Goal: Task Accomplishment & Management: Use online tool/utility

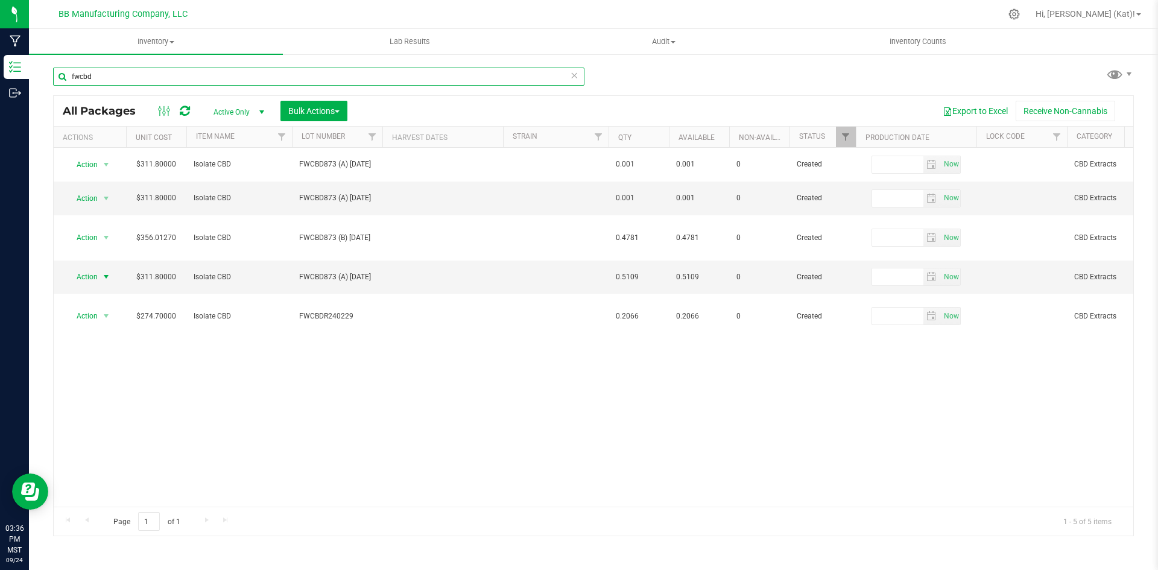
click at [162, 80] on input "fwcbd" at bounding box center [319, 77] width 532 height 18
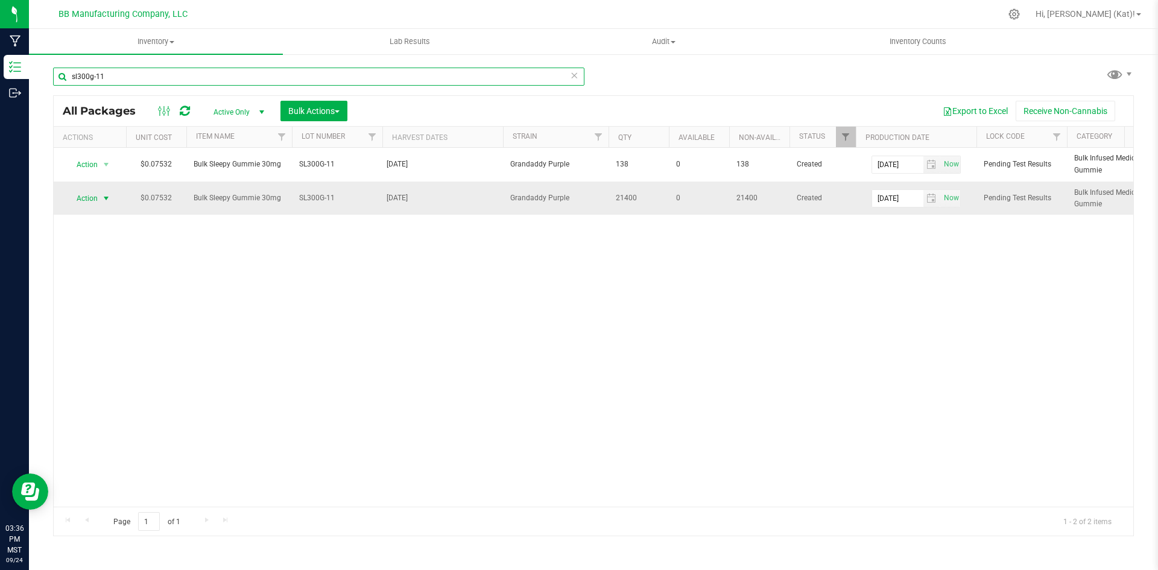
type input "sl300g-11"
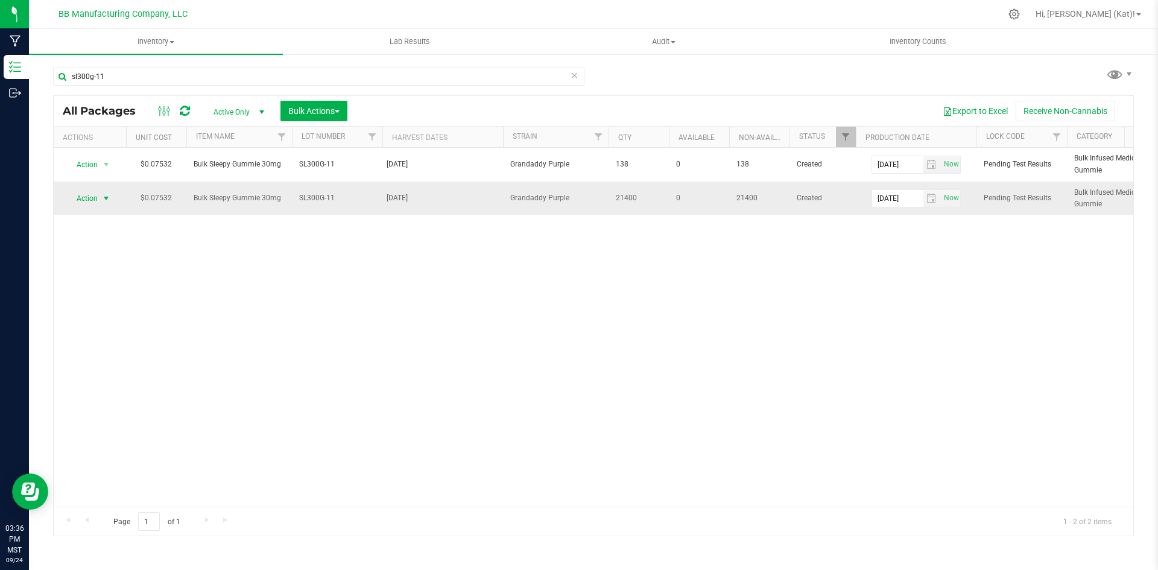
click at [98, 197] on span "Action" at bounding box center [82, 198] width 33 height 17
click at [116, 369] on li "Unlock package" at bounding box center [104, 378] width 76 height 18
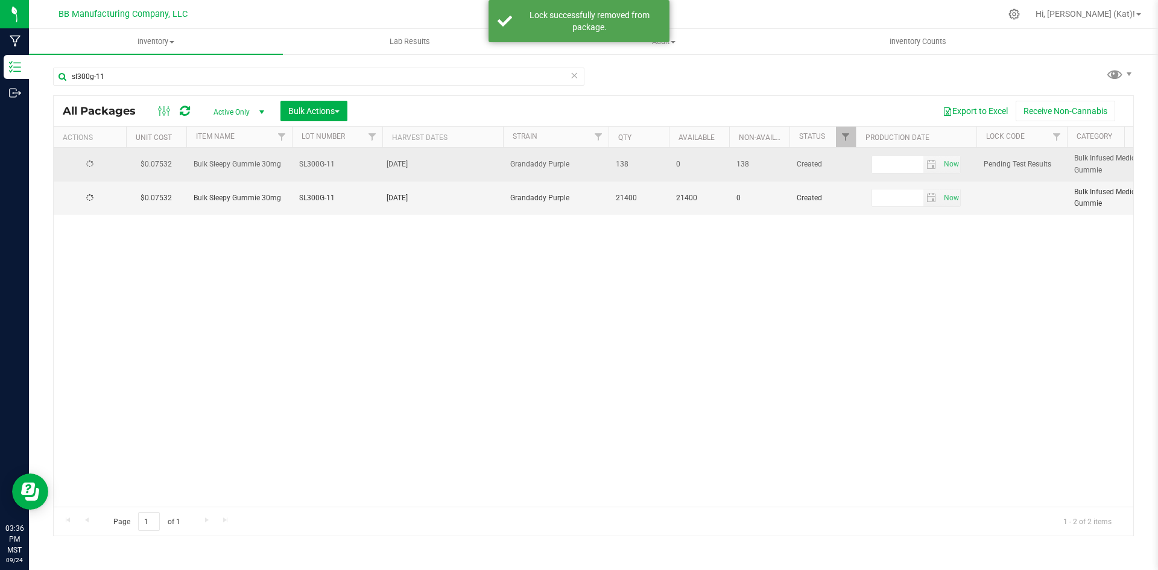
type input "[DATE]"
click at [97, 167] on span "Action" at bounding box center [82, 164] width 33 height 17
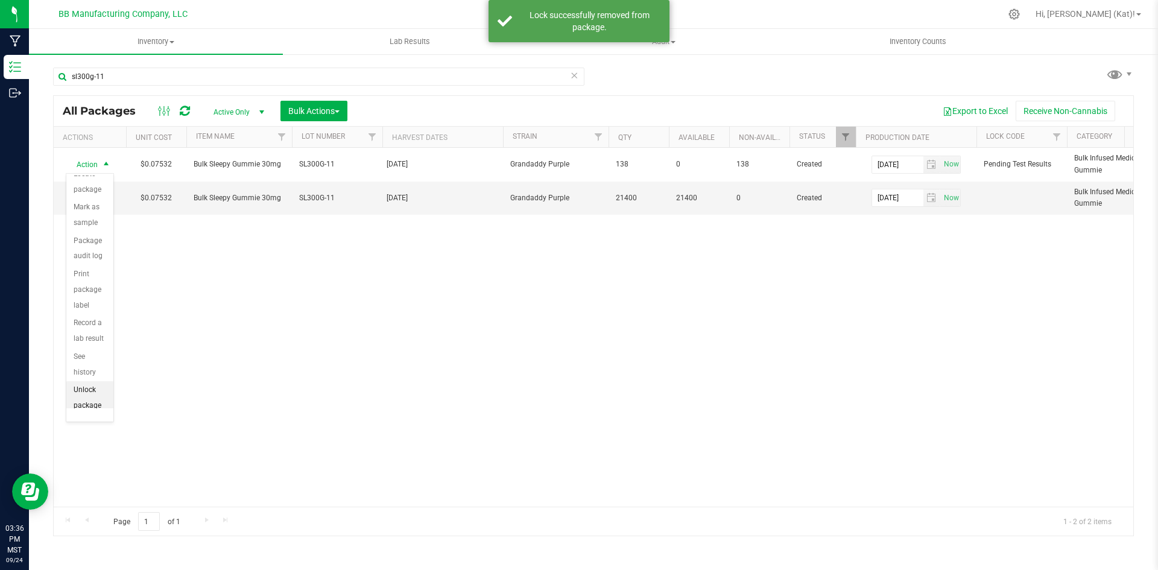
scroll to position [84, 0]
click at [87, 395] on li "Unlock package" at bounding box center [89, 391] width 47 height 33
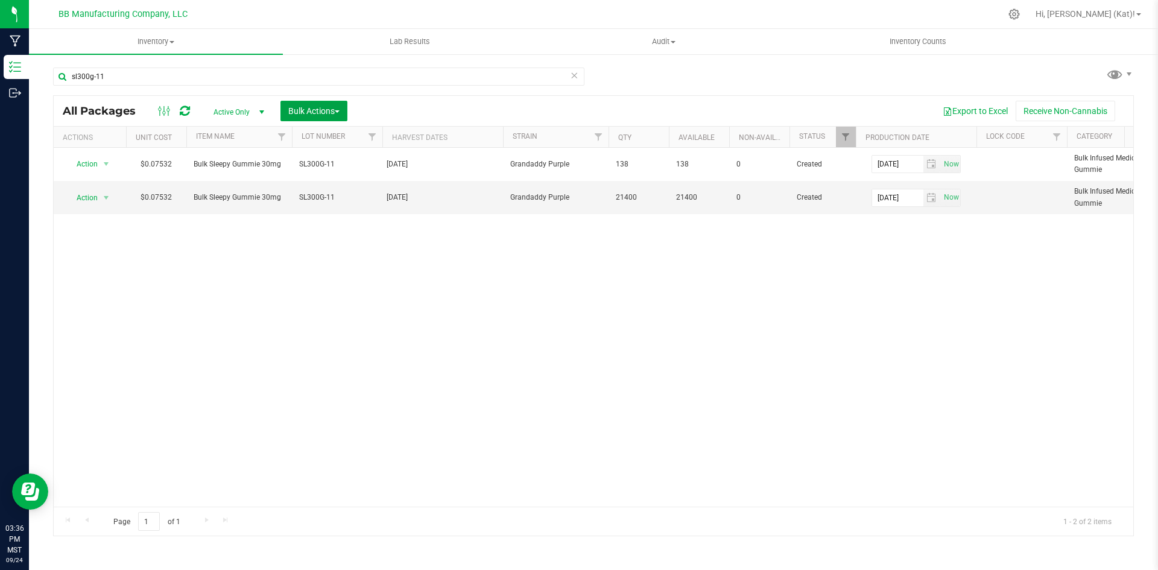
click at [337, 112] on span "button" at bounding box center [337, 111] width 5 height 2
click at [343, 209] on span "Locate packages" at bounding box center [318, 205] width 61 height 10
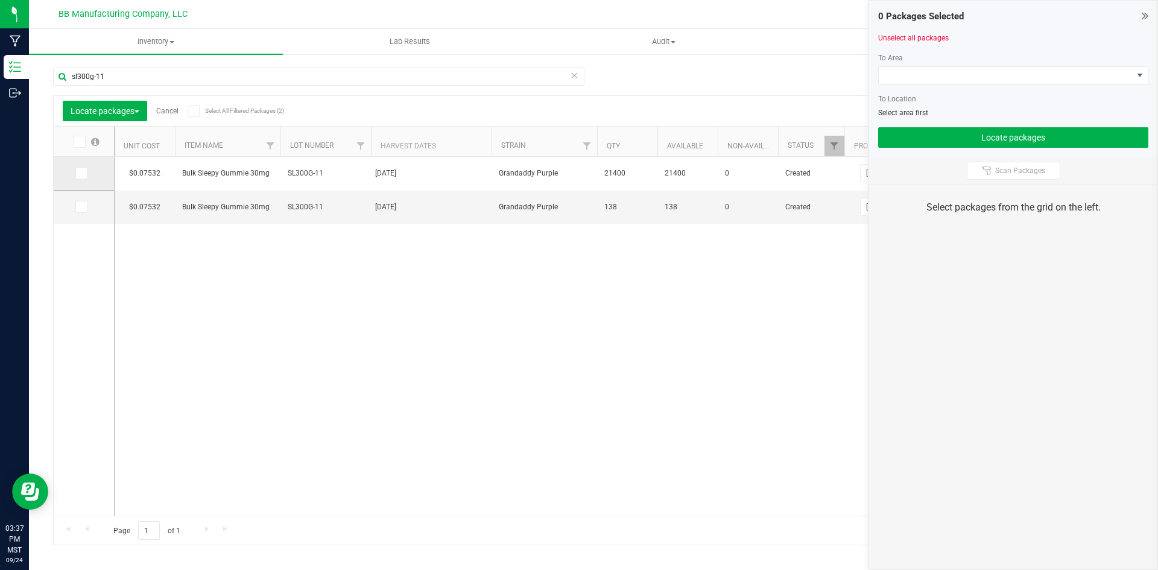
click at [85, 173] on span at bounding box center [81, 173] width 12 height 12
click at [0, 0] on input "checkbox" at bounding box center [0, 0] width 0 height 0
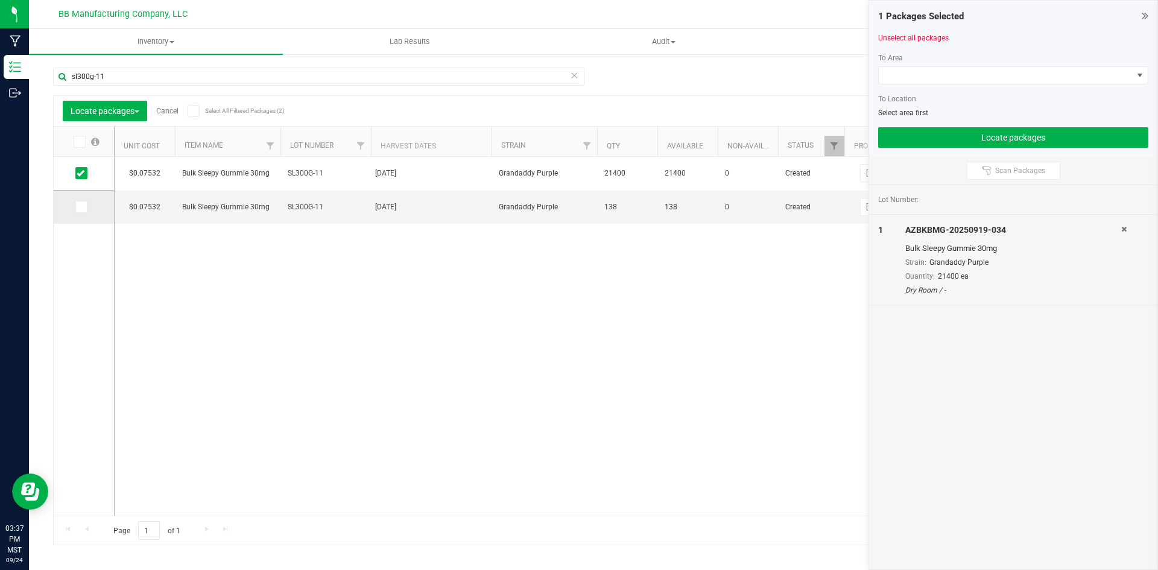
click at [81, 207] on icon at bounding box center [81, 207] width 8 height 0
click at [0, 0] on input "checkbox" at bounding box center [0, 0] width 0 height 0
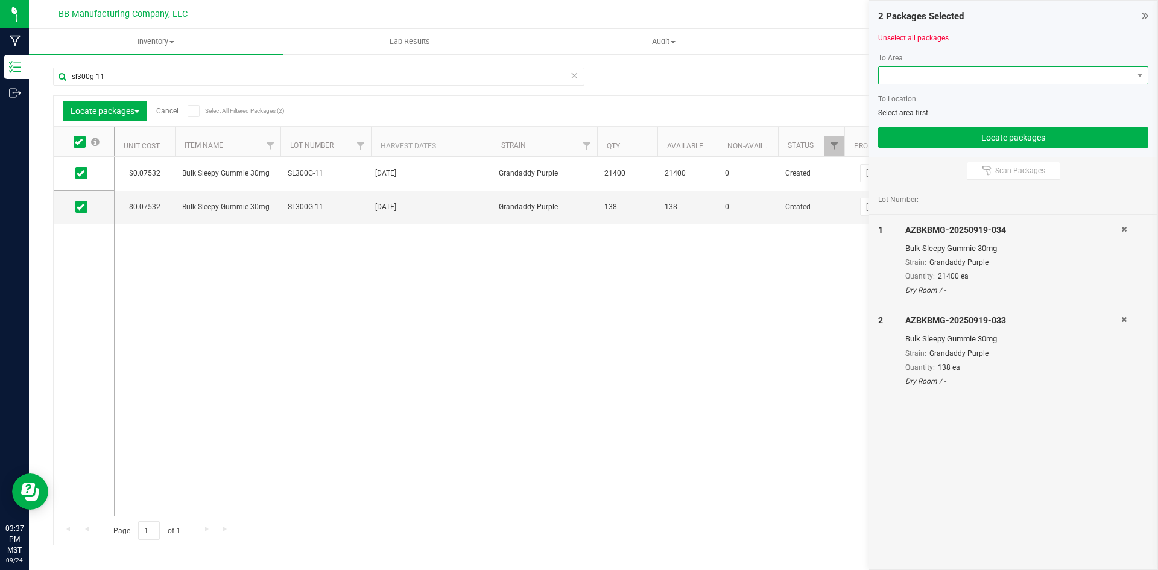
click at [907, 75] on span at bounding box center [1006, 75] width 254 height 17
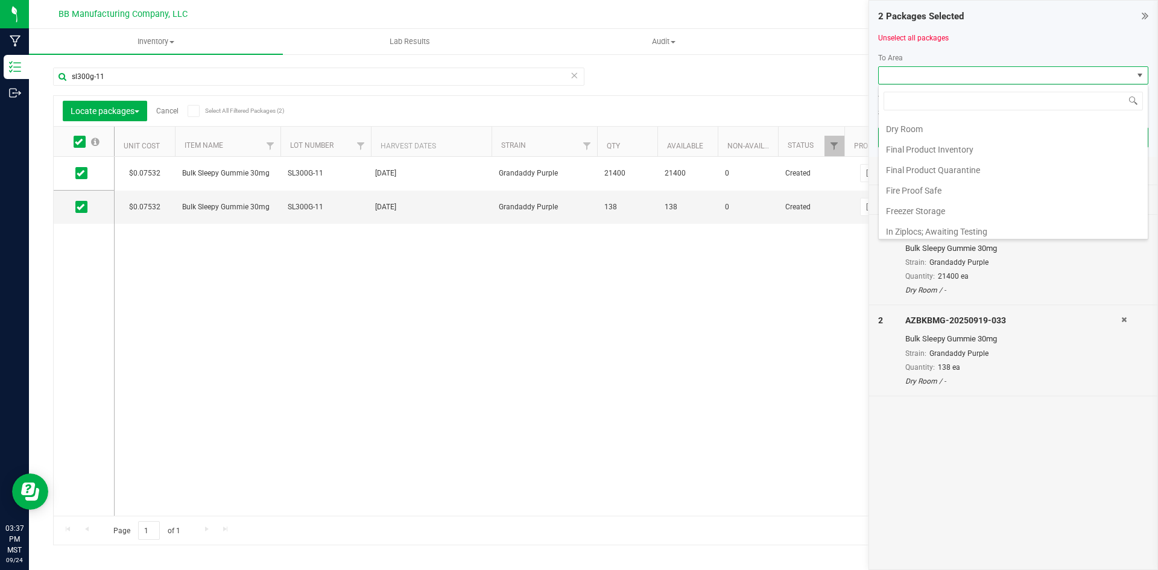
scroll to position [181, 0]
click at [1029, 195] on li "In Ziplocs; Testing Received; Awaiting Packaging." at bounding box center [1013, 192] width 269 height 21
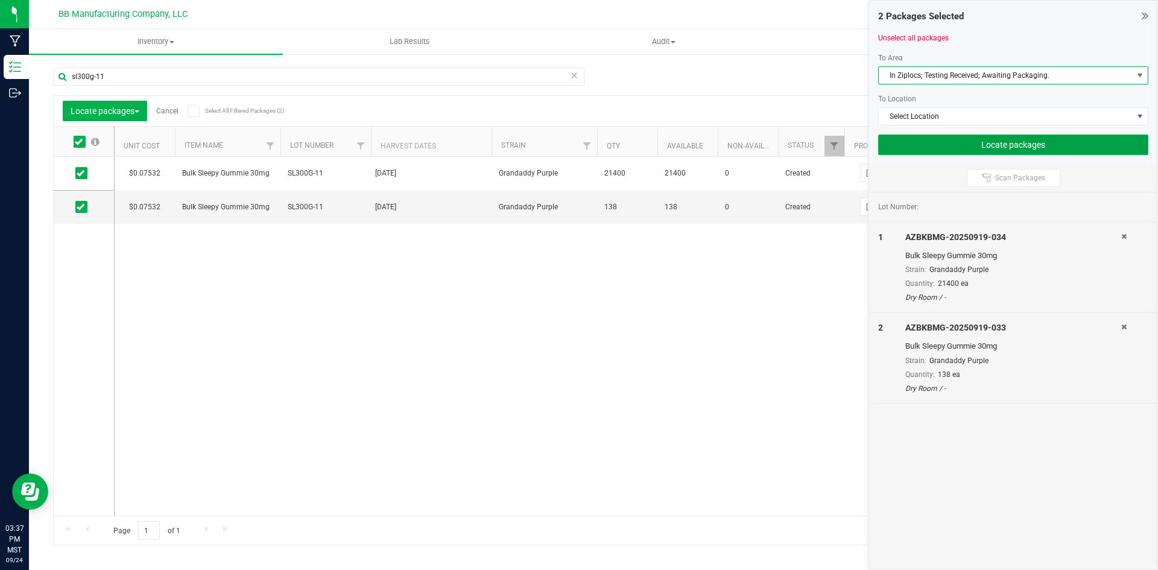
click at [1020, 147] on button "Locate packages" at bounding box center [1013, 145] width 270 height 21
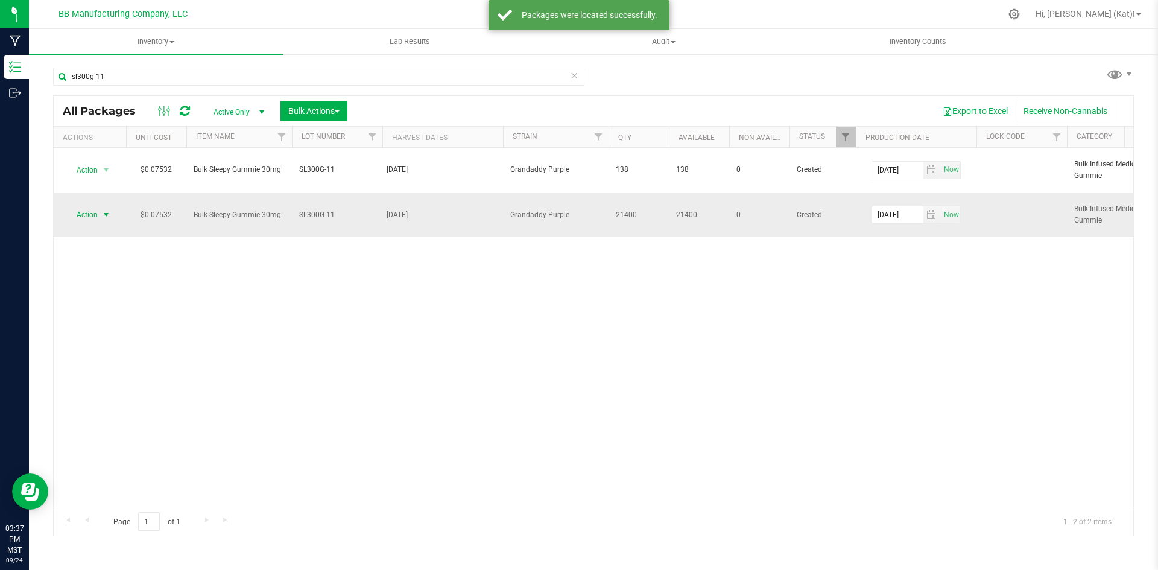
click at [99, 214] on span "select" at bounding box center [106, 214] width 15 height 17
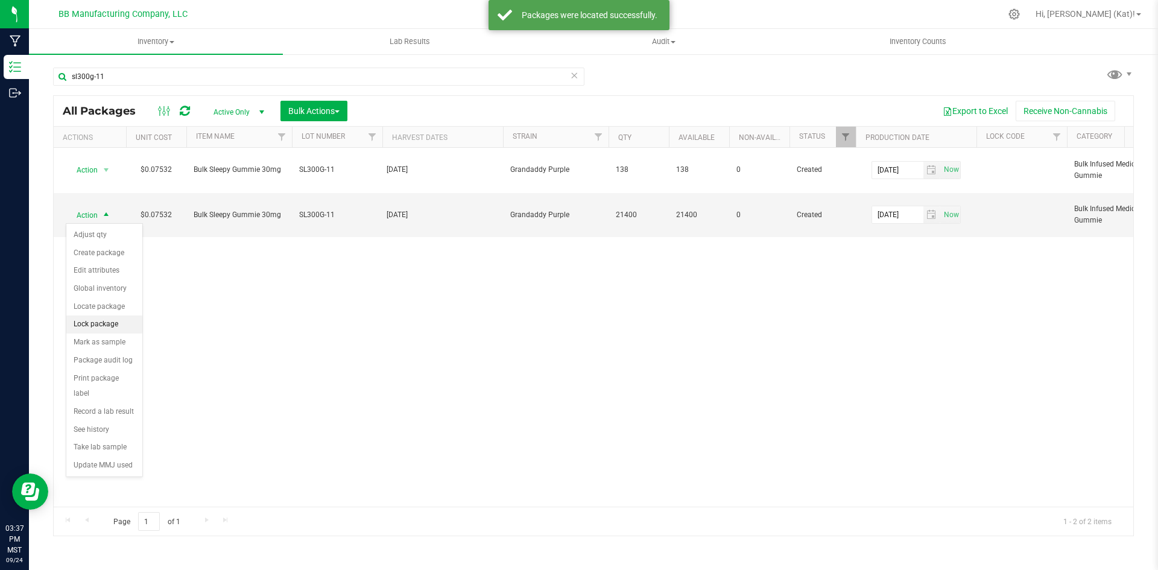
click at [120, 326] on li "Lock package" at bounding box center [104, 325] width 76 height 18
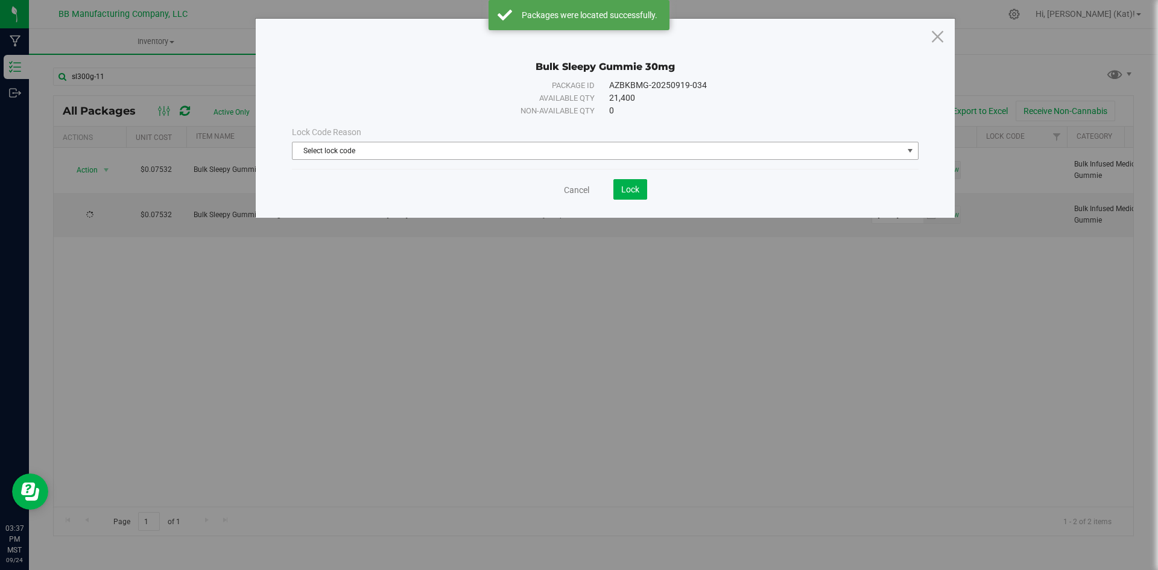
drag, startPoint x: 460, startPoint y: 154, endPoint x: 454, endPoint y: 156, distance: 6.2
click at [460, 154] on span "Select lock code" at bounding box center [598, 150] width 611 height 17
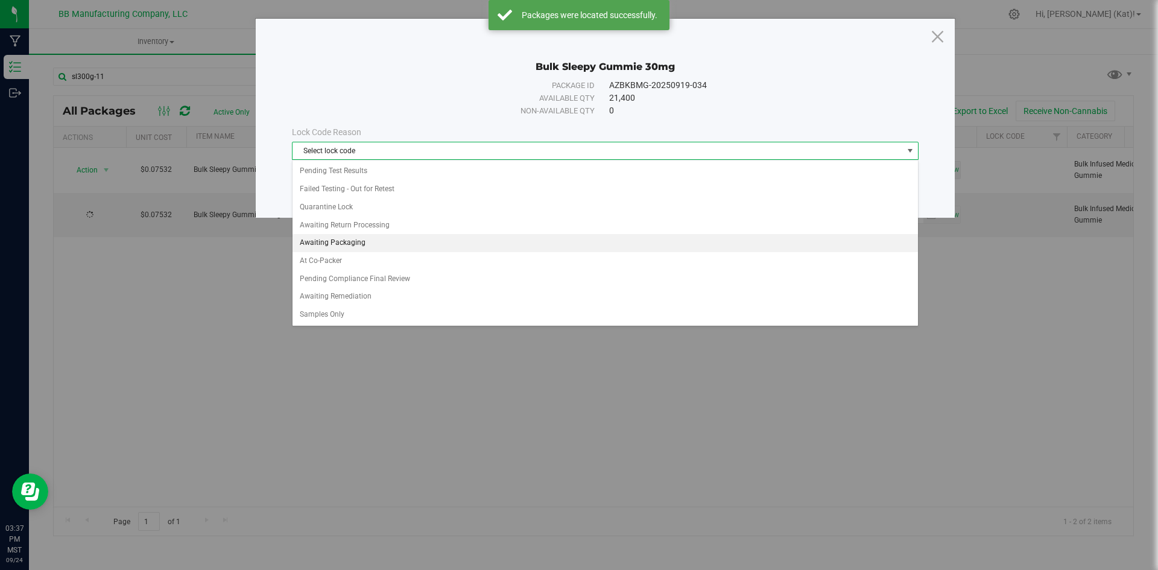
click at [357, 240] on li "Awaiting Packaging" at bounding box center [606, 243] width 626 height 18
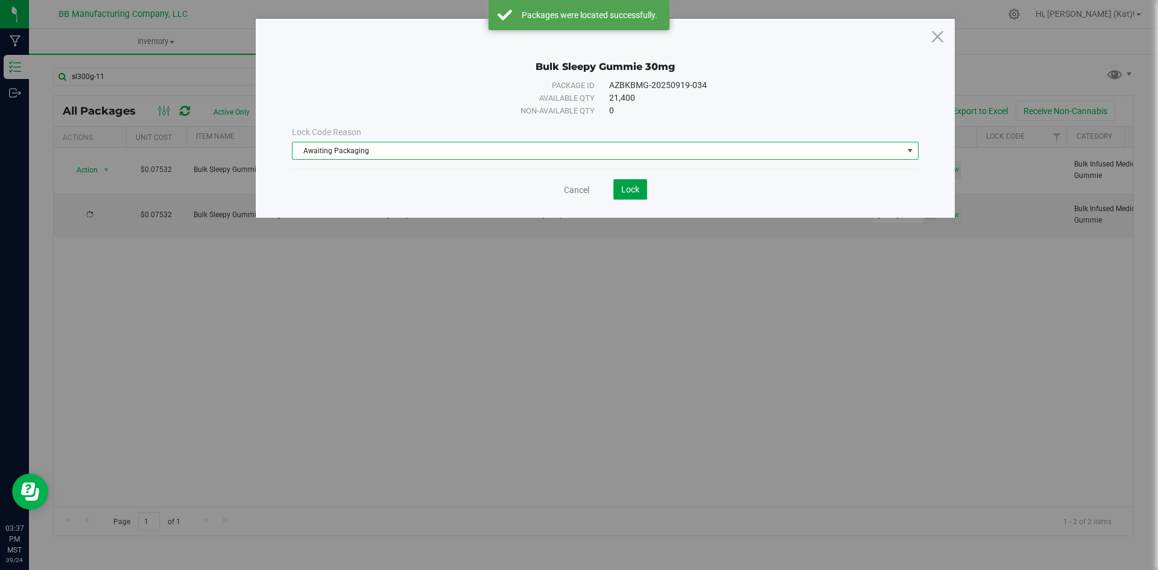
click at [645, 189] on button "Lock" at bounding box center [631, 189] width 34 height 21
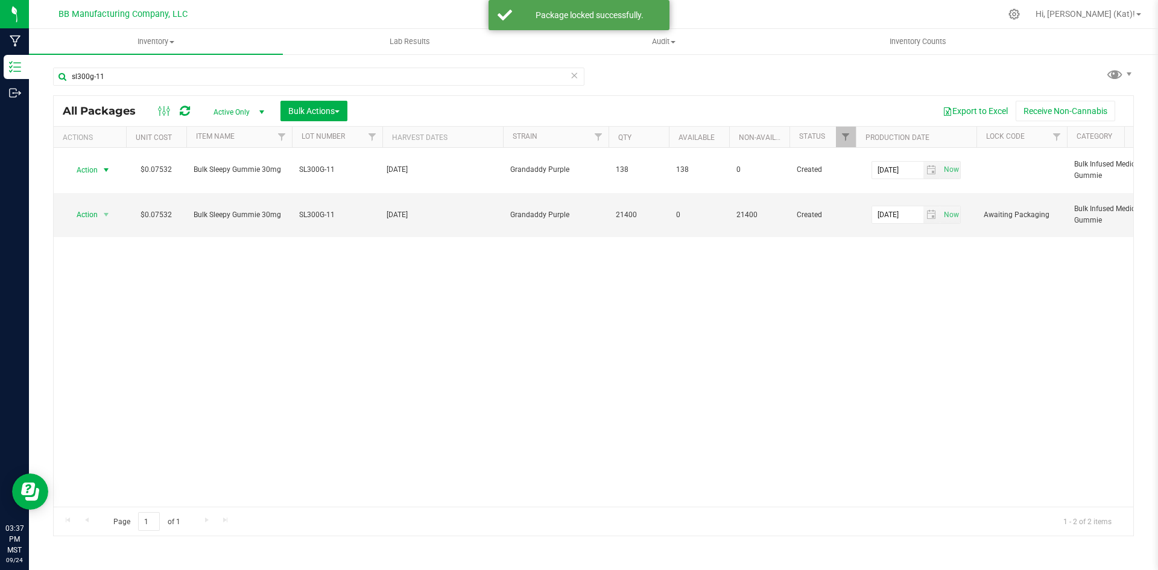
click at [95, 171] on span "Action" at bounding box center [82, 170] width 33 height 17
click at [93, 278] on li "Lock package" at bounding box center [104, 280] width 76 height 18
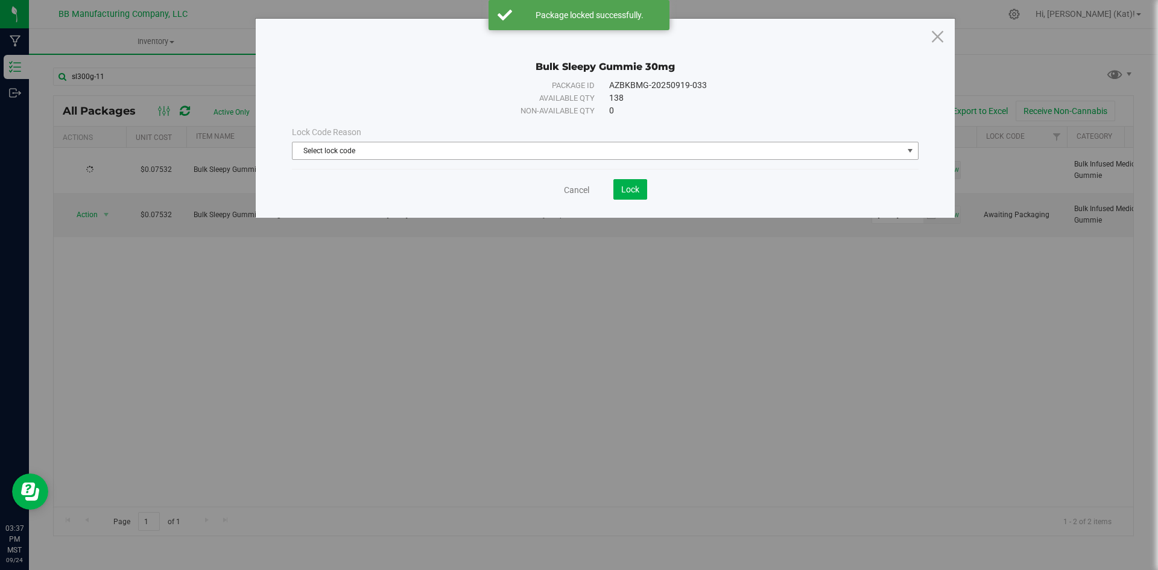
click at [632, 158] on span "Select lock code" at bounding box center [598, 150] width 611 height 17
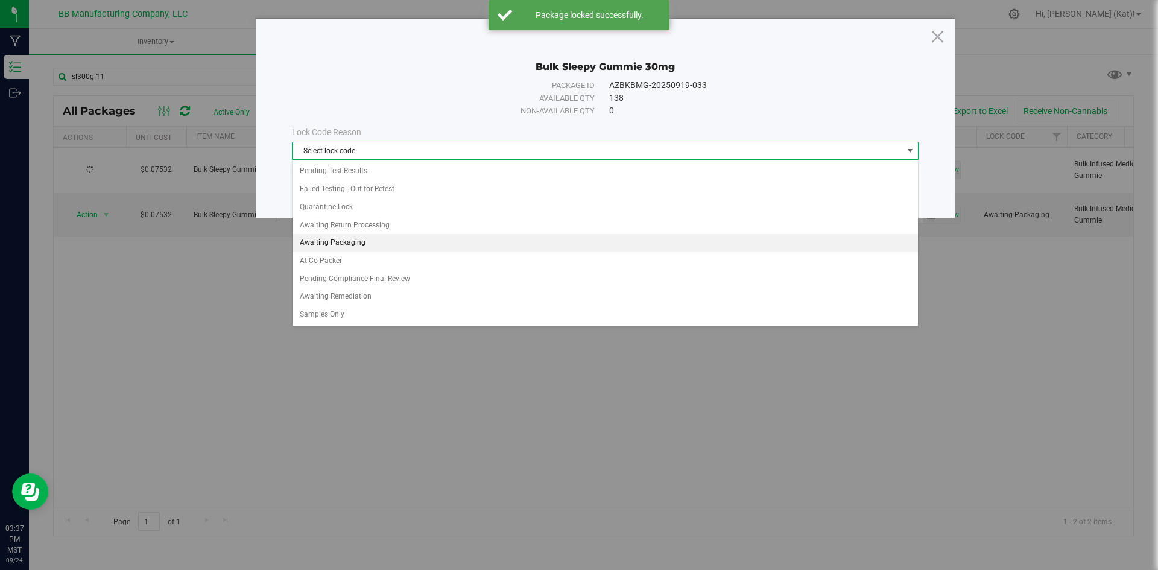
click at [340, 240] on li "Awaiting Packaging" at bounding box center [606, 243] width 626 height 18
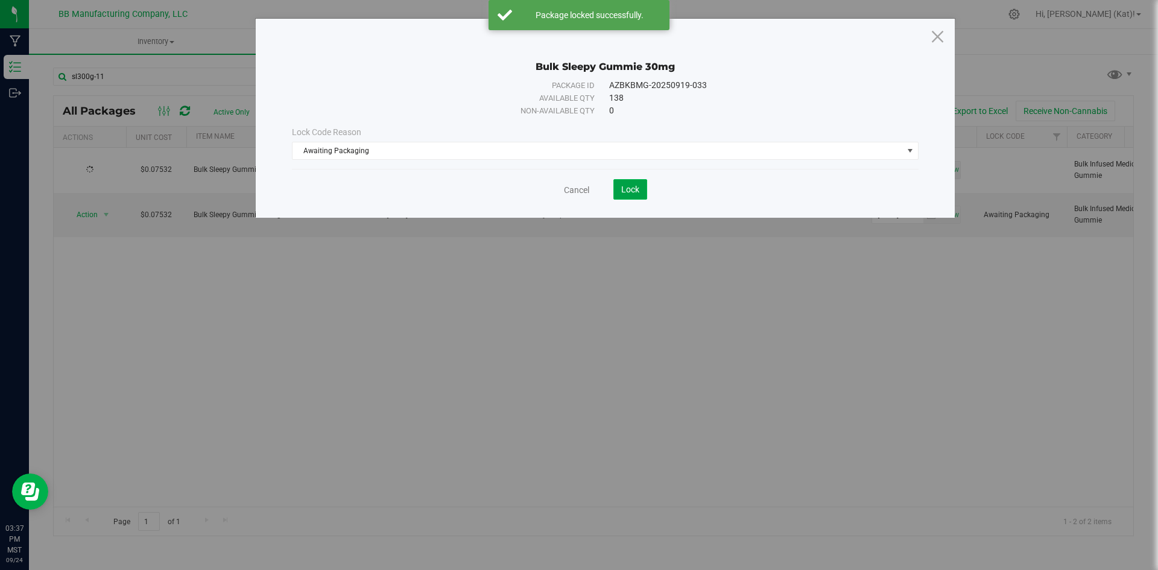
click at [614, 189] on button "Lock" at bounding box center [631, 189] width 34 height 21
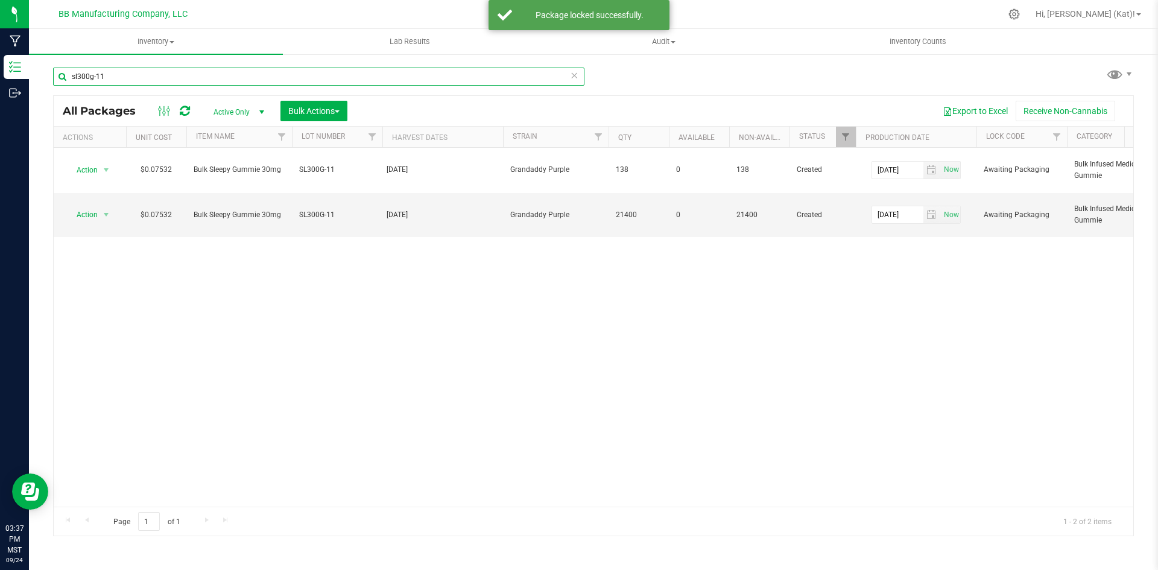
click at [156, 74] on input "sl300g-11" at bounding box center [319, 77] width 532 height 18
click at [155, 74] on input "sl300g-11" at bounding box center [319, 77] width 532 height 18
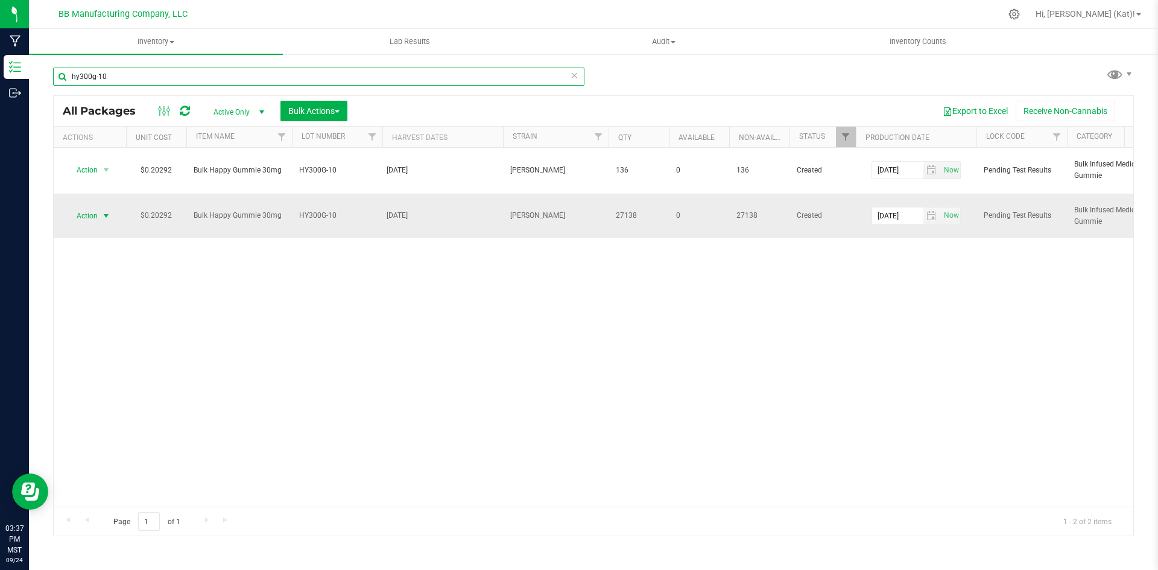
type input "hy300g-10"
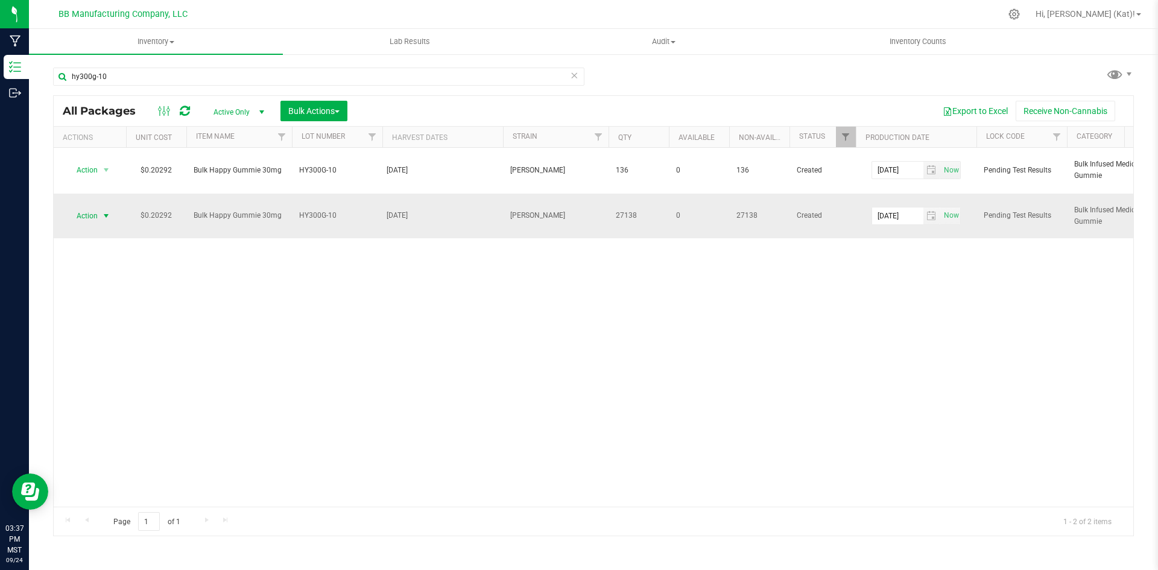
click at [98, 216] on span "Action" at bounding box center [82, 216] width 33 height 17
click at [103, 386] on li "Unlock package" at bounding box center [104, 395] width 76 height 18
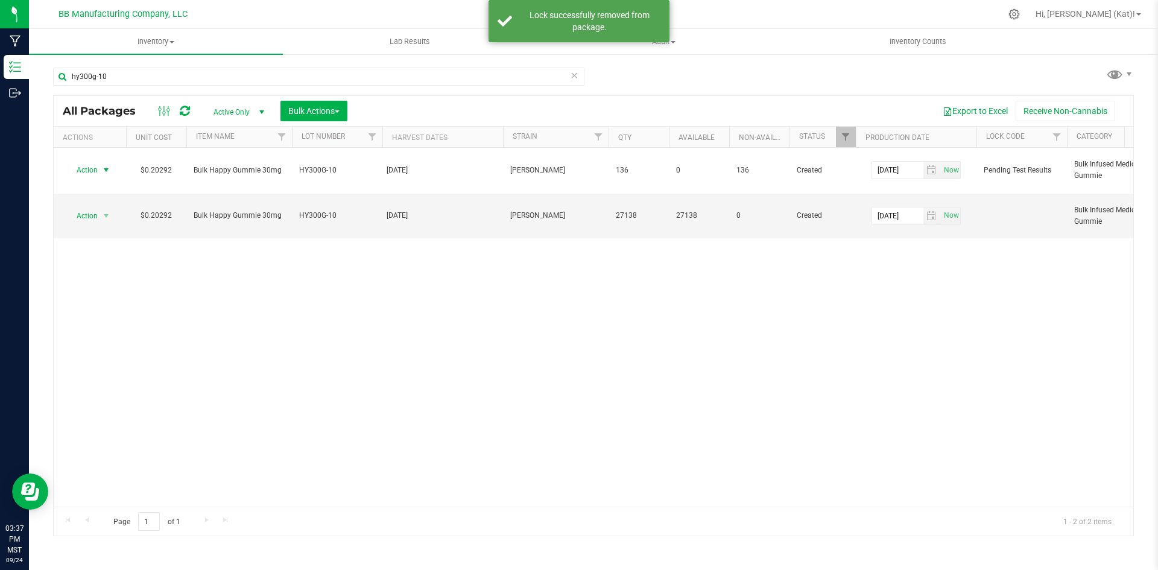
click at [99, 169] on span "select" at bounding box center [106, 170] width 15 height 17
click at [112, 340] on li "Unlock package" at bounding box center [104, 349] width 76 height 18
click at [332, 110] on span "Bulk Actions" at bounding box center [313, 111] width 51 height 10
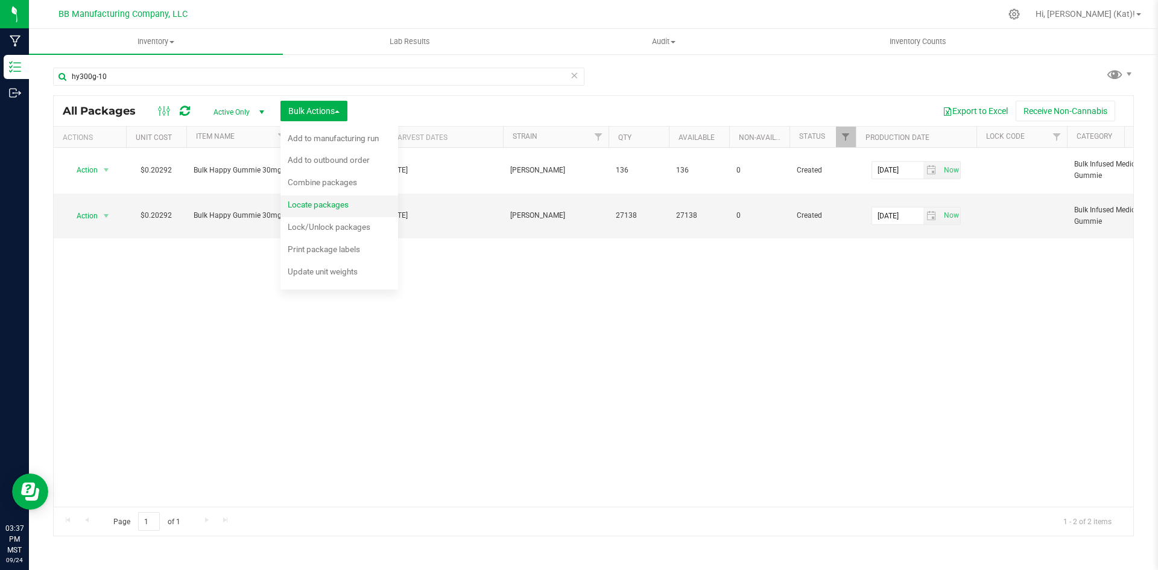
click at [331, 209] on span "Locate packages" at bounding box center [318, 205] width 61 height 10
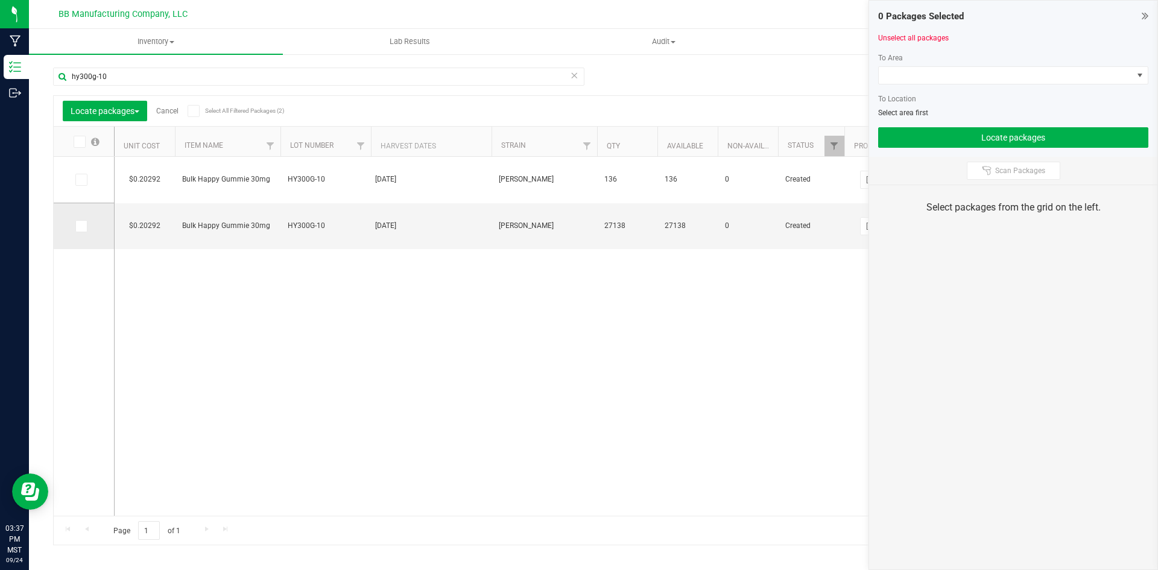
click at [89, 228] on label at bounding box center [83, 226] width 17 height 12
click at [0, 0] on input "checkbox" at bounding box center [0, 0] width 0 height 0
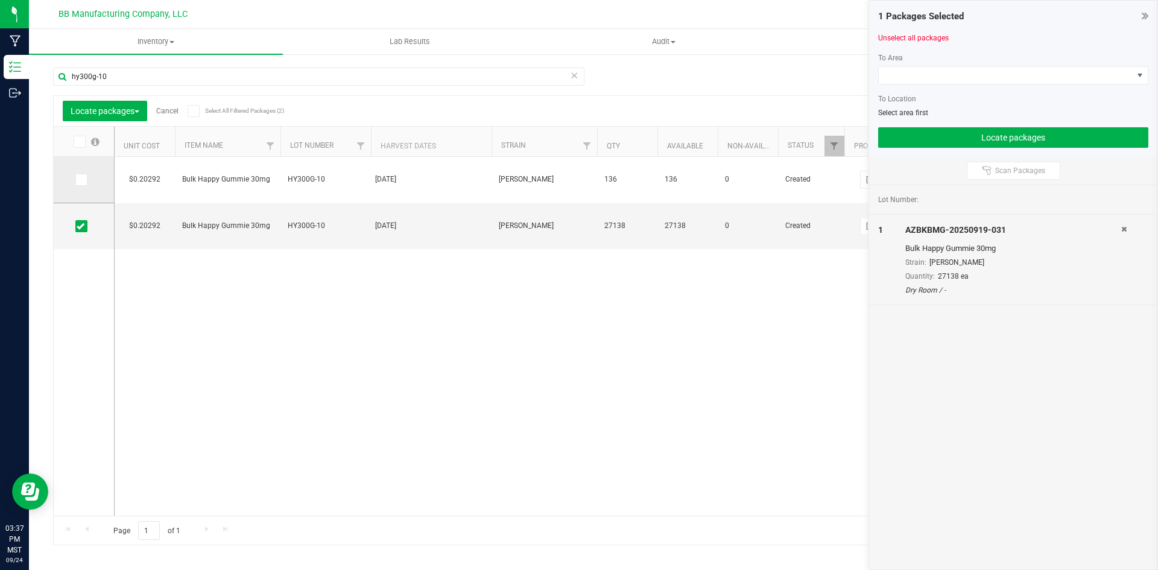
click at [84, 174] on span at bounding box center [81, 180] width 12 height 12
click at [0, 0] on input "checkbox" at bounding box center [0, 0] width 0 height 0
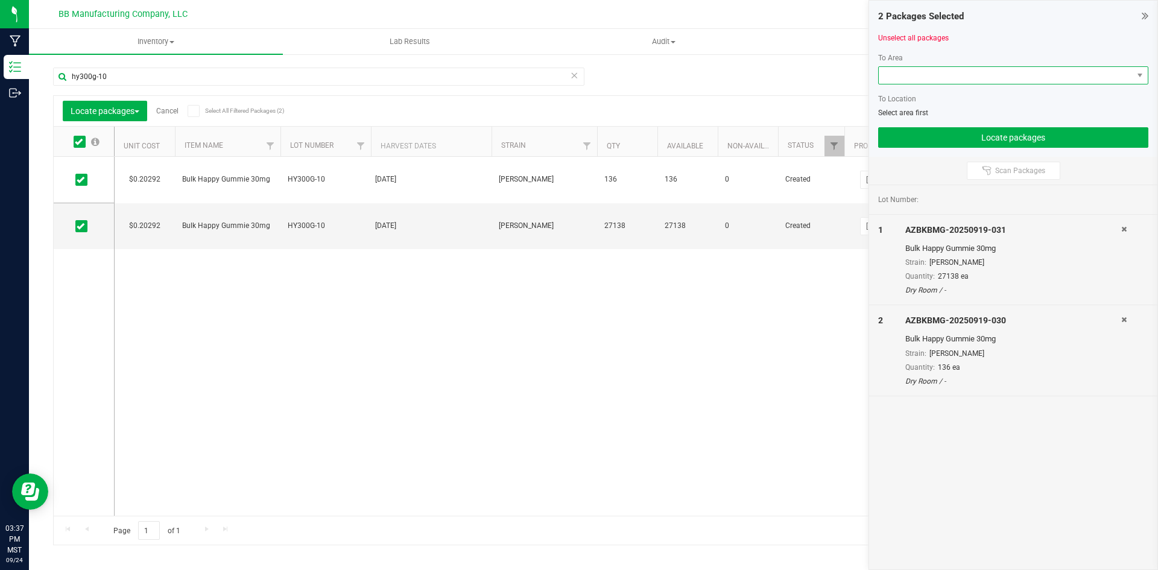
click at [995, 71] on span at bounding box center [1006, 75] width 254 height 17
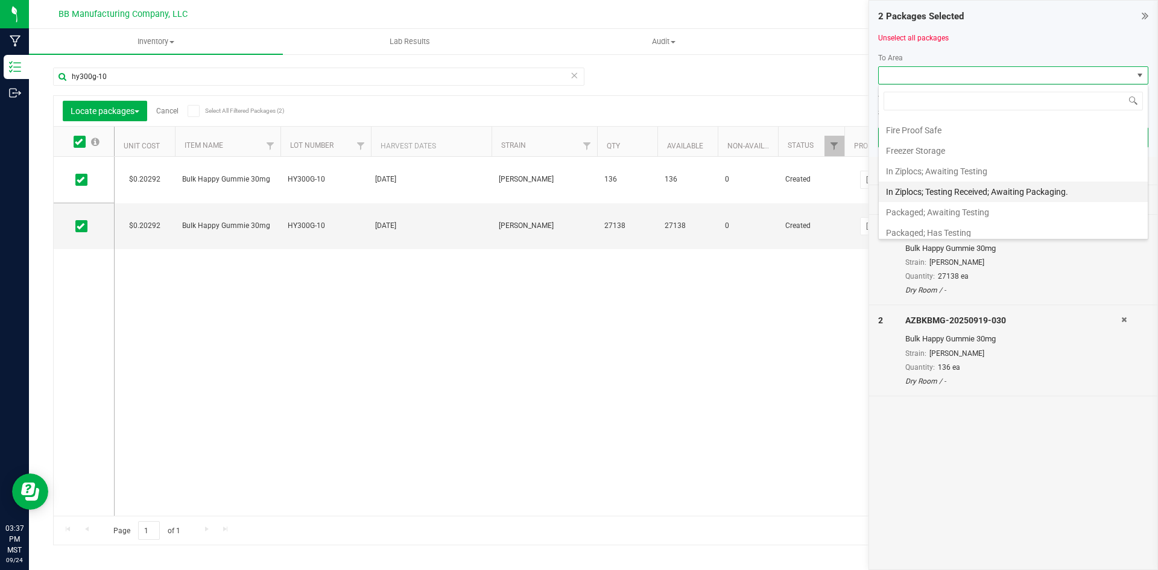
scroll to position [241, 0]
click at [967, 172] on li "Packaged; Has Testing" at bounding box center [1013, 172] width 269 height 21
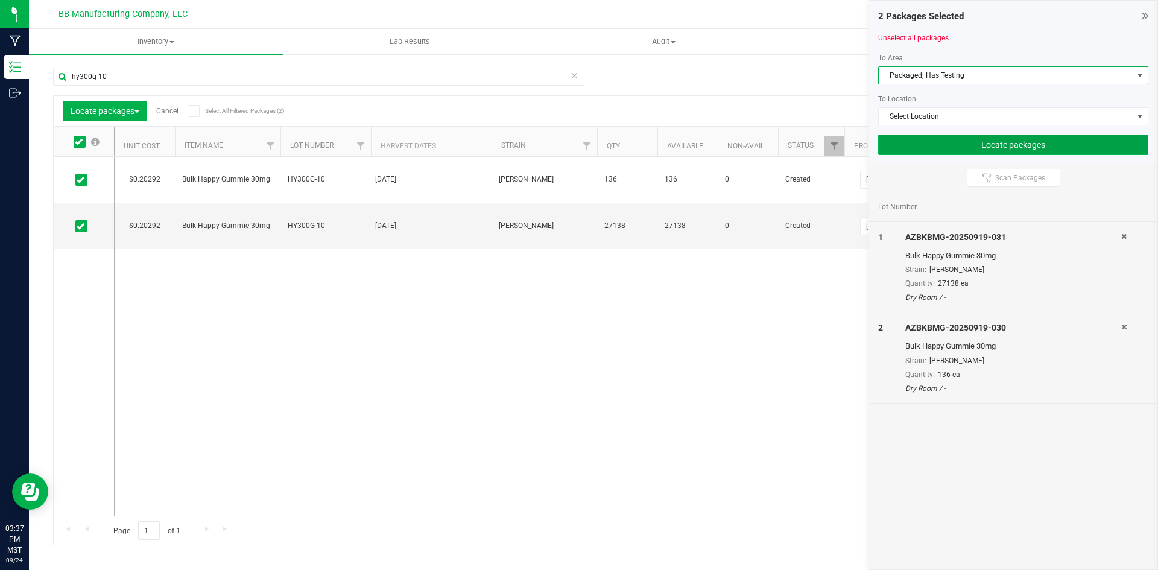
click at [1034, 142] on button "Locate packages" at bounding box center [1013, 145] width 270 height 21
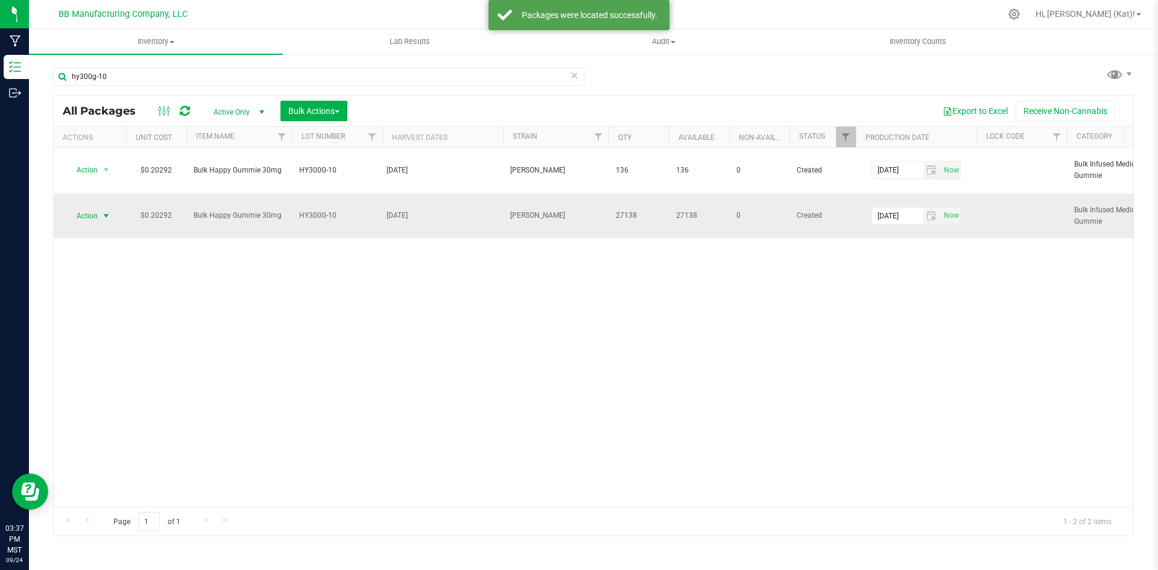
click at [104, 217] on span "select" at bounding box center [106, 216] width 10 height 10
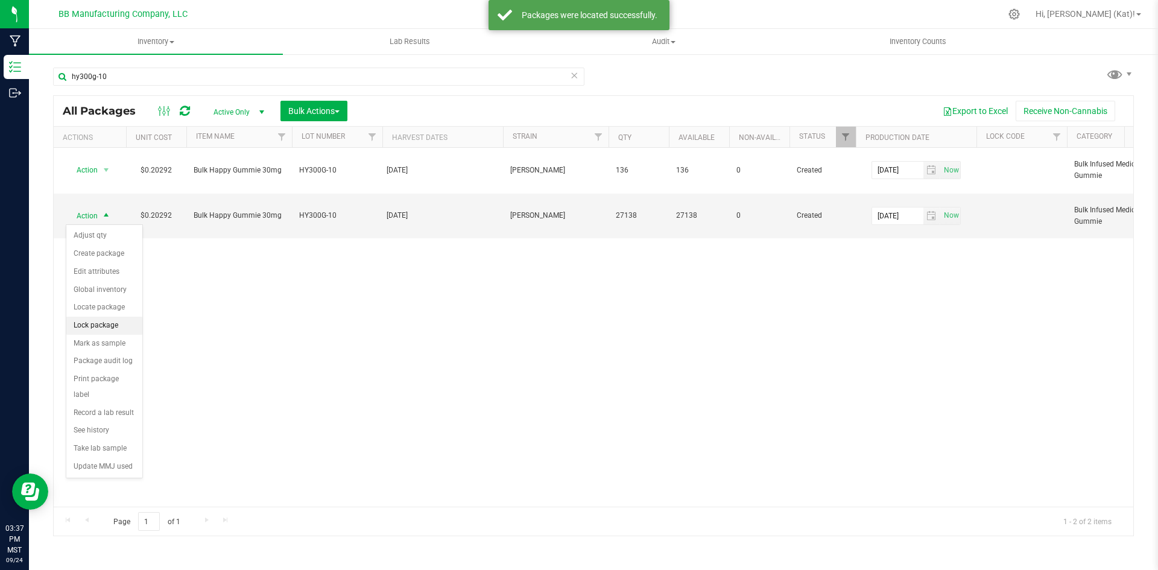
click at [96, 326] on li "Lock package" at bounding box center [104, 326] width 76 height 18
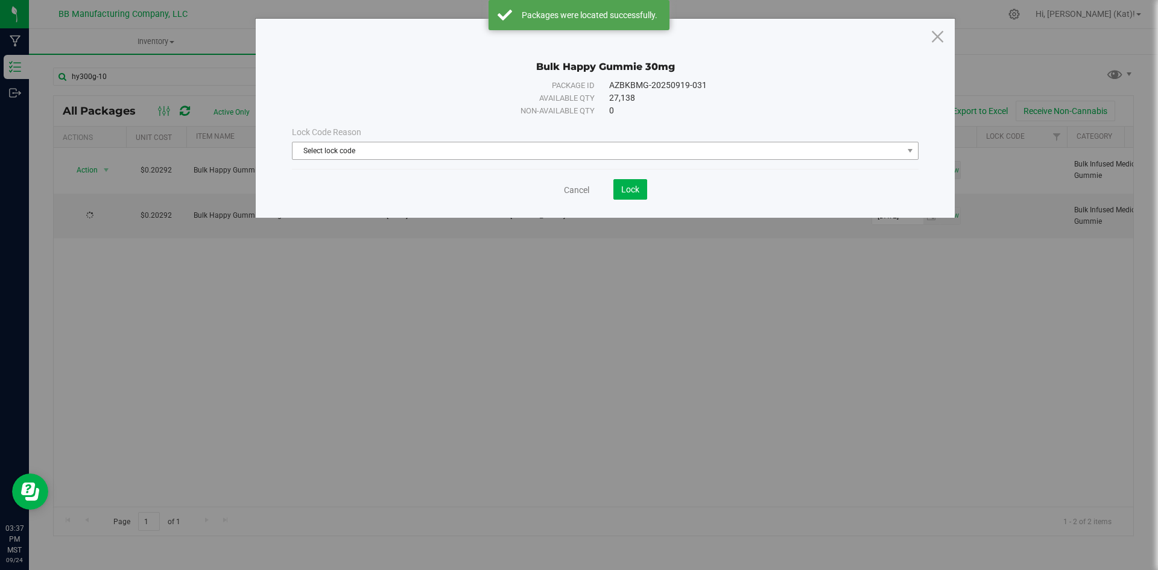
click at [437, 153] on span "Select lock code" at bounding box center [598, 150] width 611 height 17
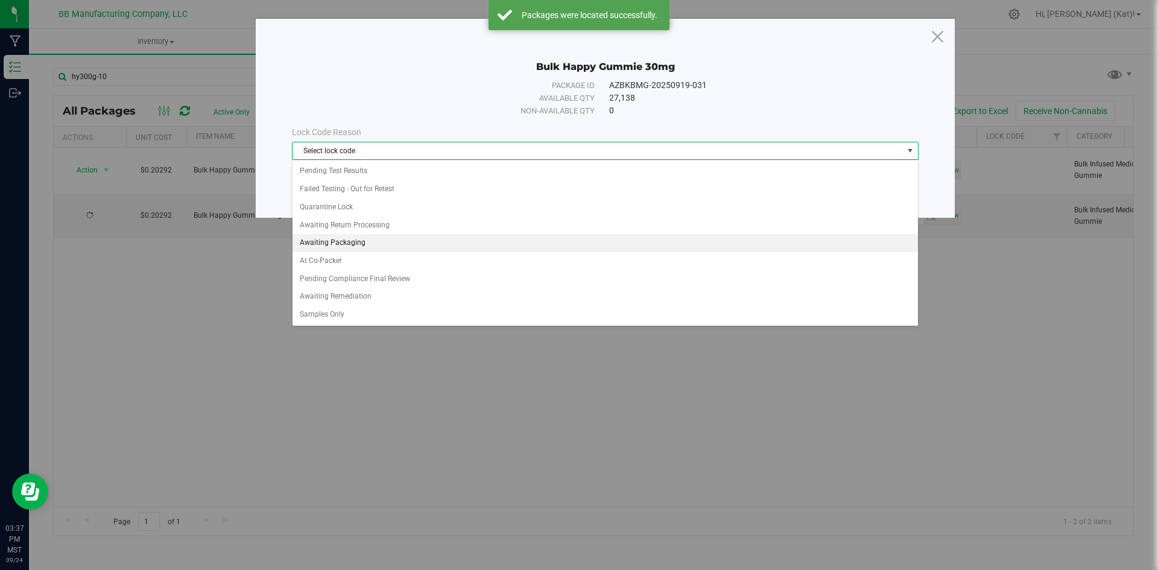
click at [355, 244] on li "Awaiting Packaging" at bounding box center [606, 243] width 626 height 18
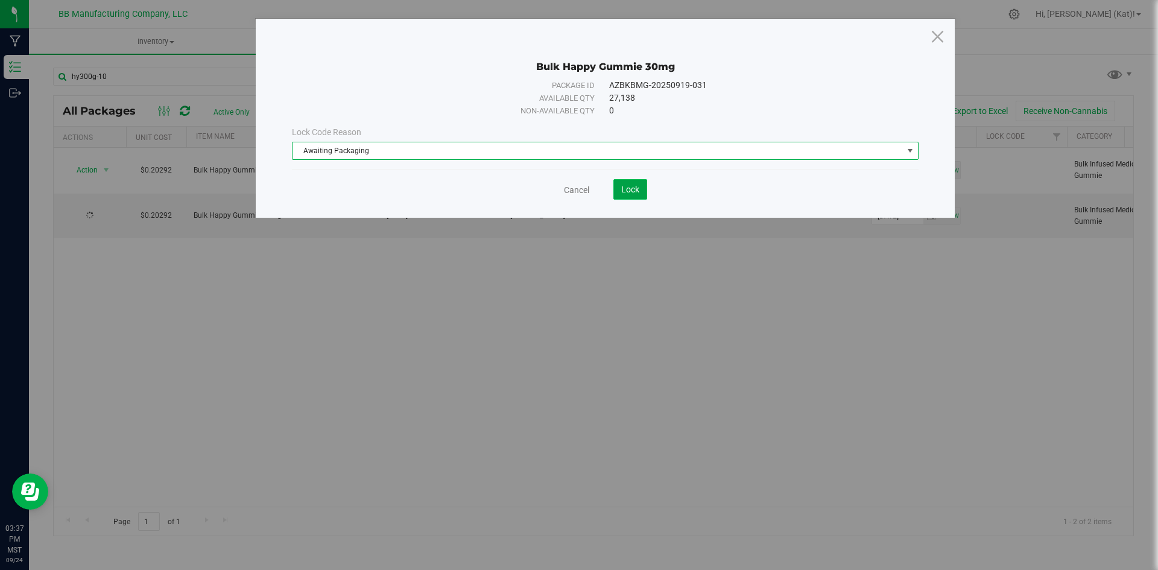
click at [620, 191] on button "Lock" at bounding box center [631, 189] width 34 height 21
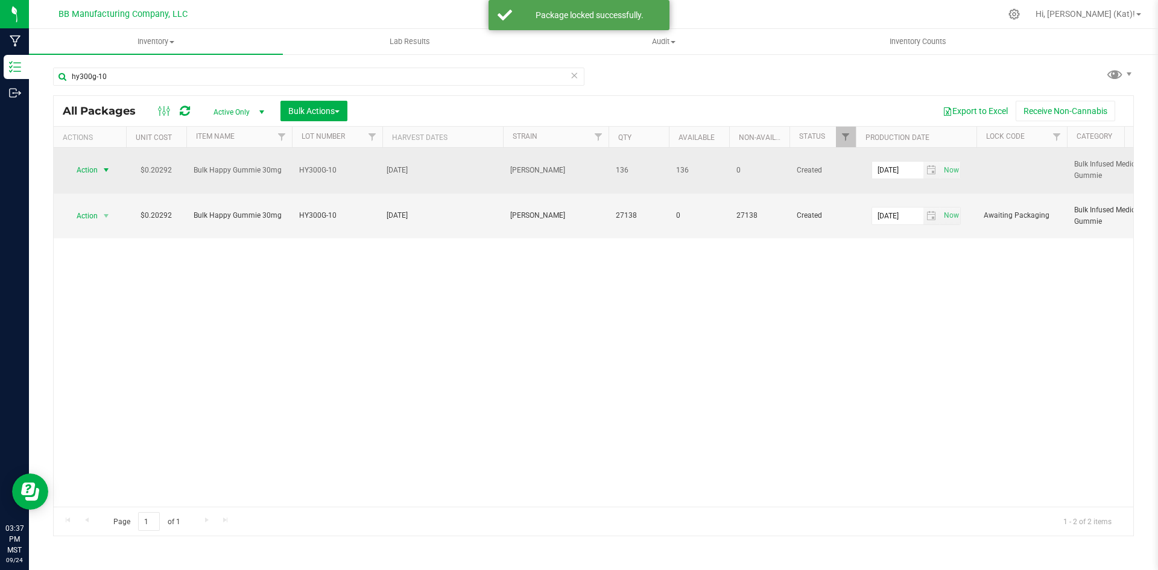
click at [93, 171] on span "Action" at bounding box center [82, 170] width 33 height 17
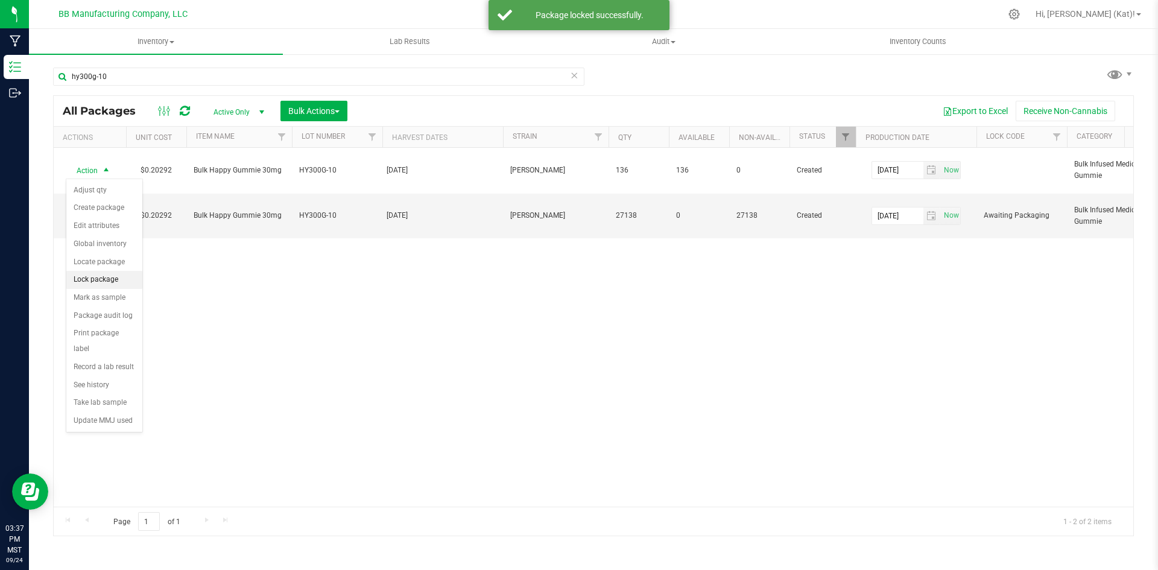
click at [119, 271] on li "Lock package" at bounding box center [104, 280] width 76 height 18
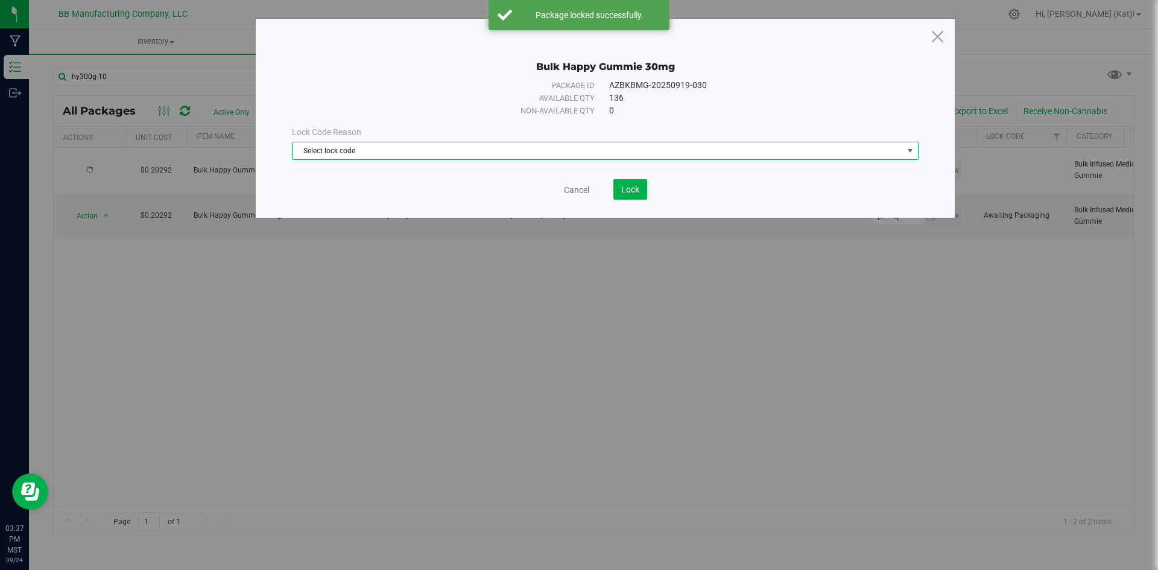
click at [643, 154] on span "Select lock code" at bounding box center [598, 150] width 611 height 17
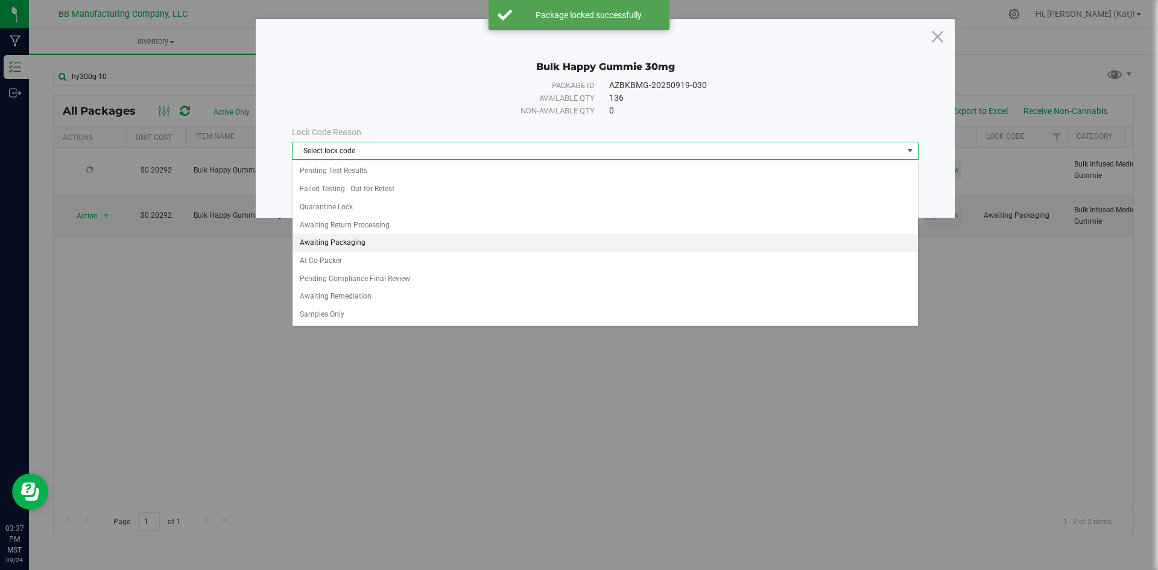
click at [375, 244] on li "Awaiting Packaging" at bounding box center [606, 243] width 626 height 18
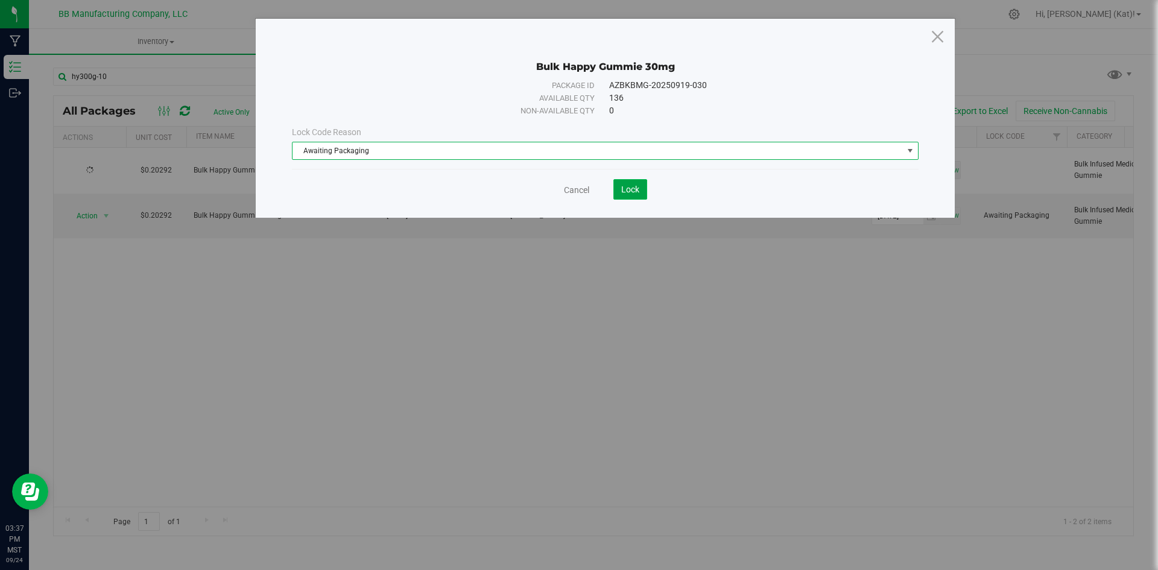
click at [615, 194] on button "Lock" at bounding box center [631, 189] width 34 height 21
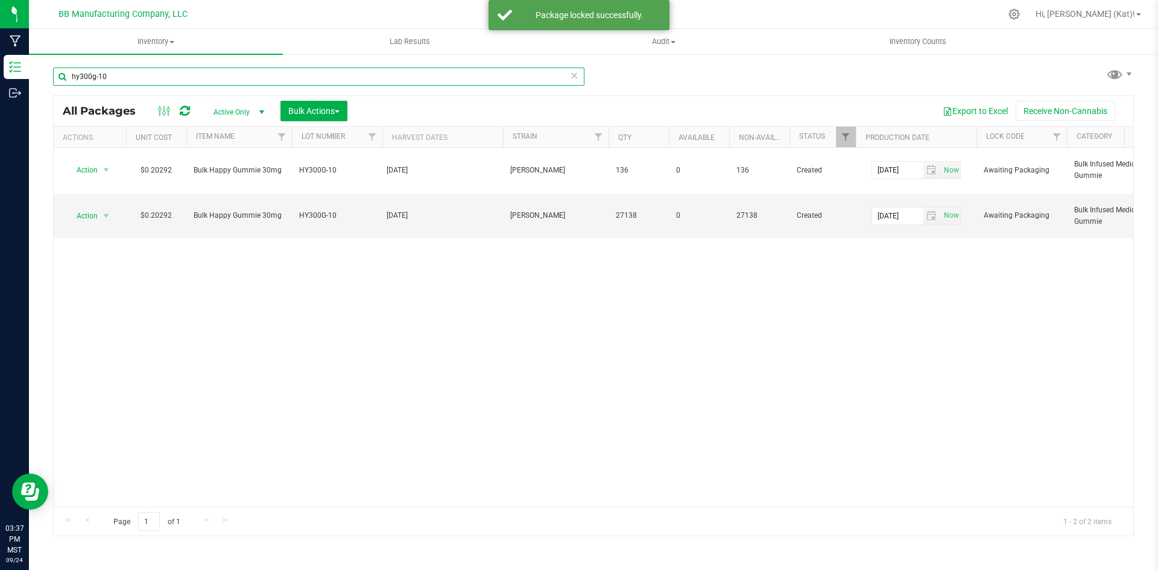
click at [163, 75] on input "hy300g-10" at bounding box center [319, 77] width 532 height 18
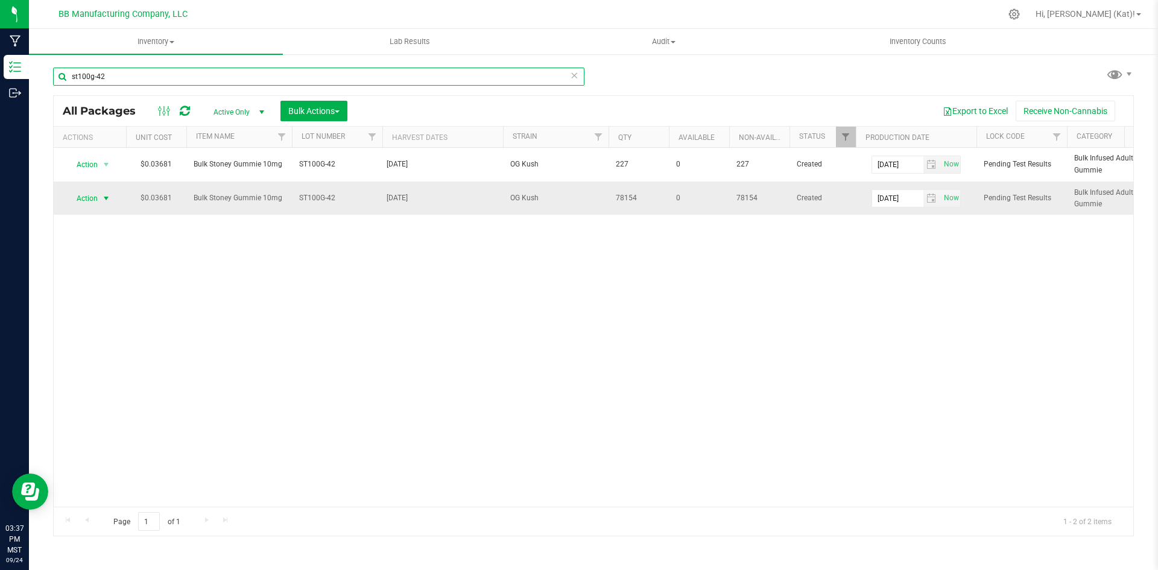
type input "st100g-42"
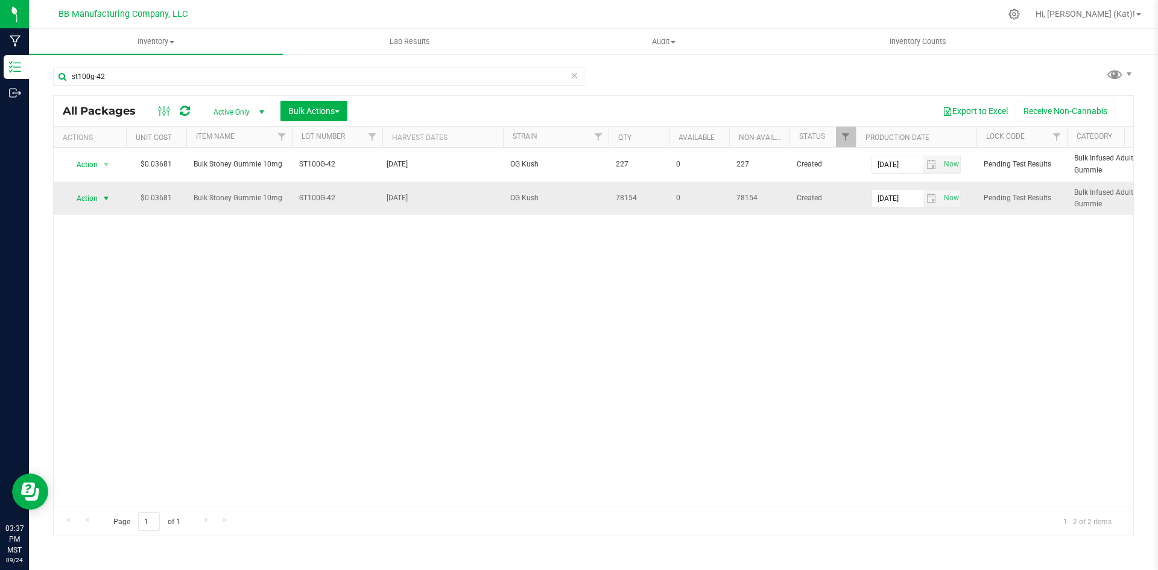
click at [99, 199] on span "select" at bounding box center [106, 198] width 15 height 17
click at [110, 369] on li "Unlock package" at bounding box center [104, 378] width 76 height 18
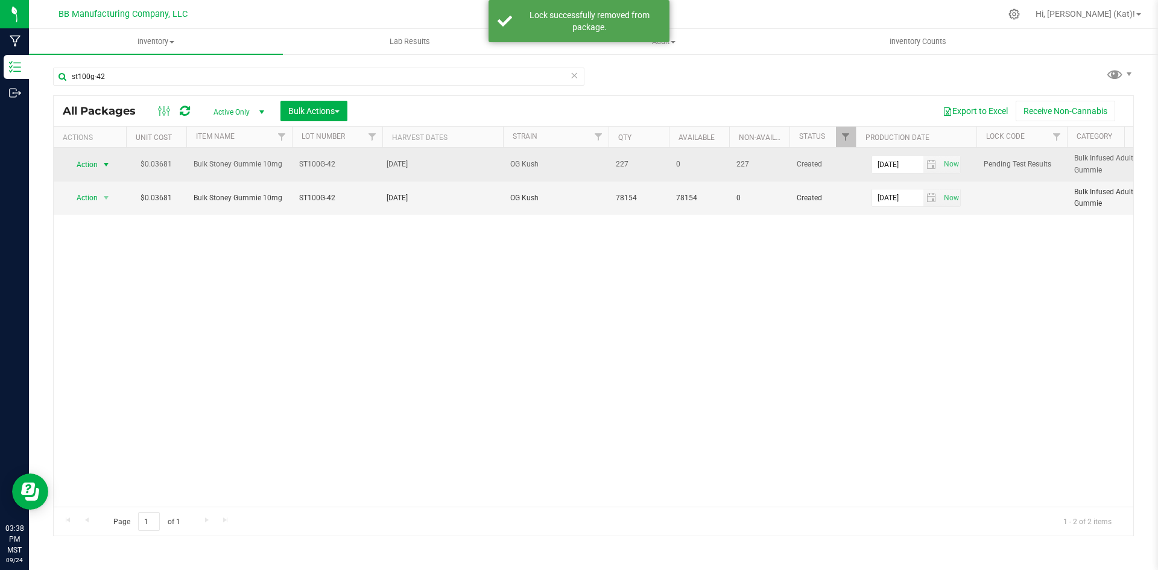
click at [99, 164] on span "select" at bounding box center [106, 164] width 15 height 17
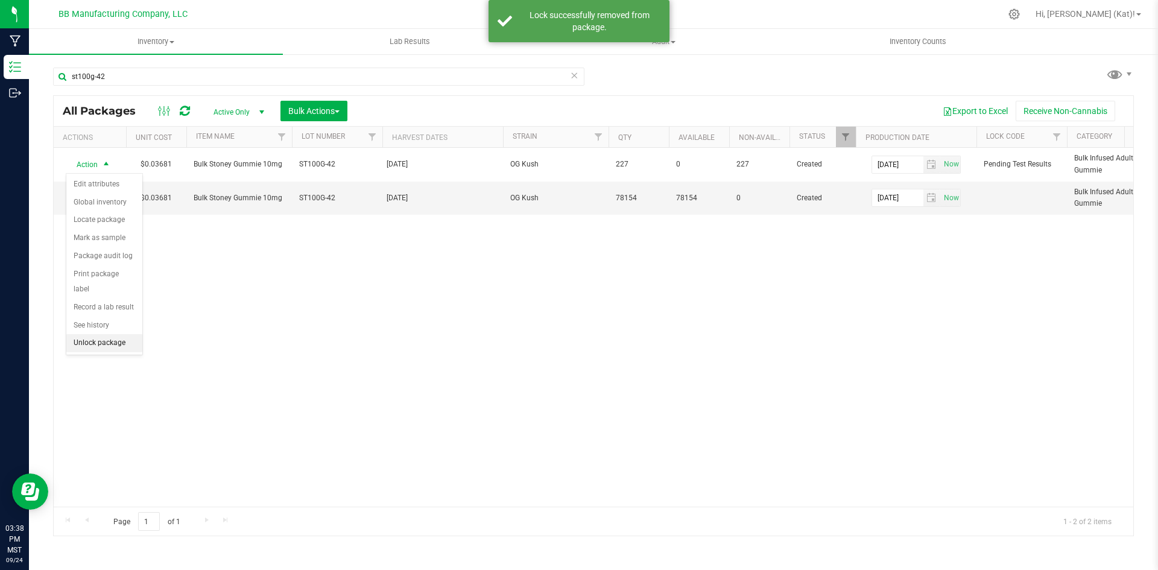
click at [97, 334] on li "Unlock package" at bounding box center [104, 343] width 76 height 18
click at [333, 109] on span "Bulk Actions" at bounding box center [313, 111] width 51 height 10
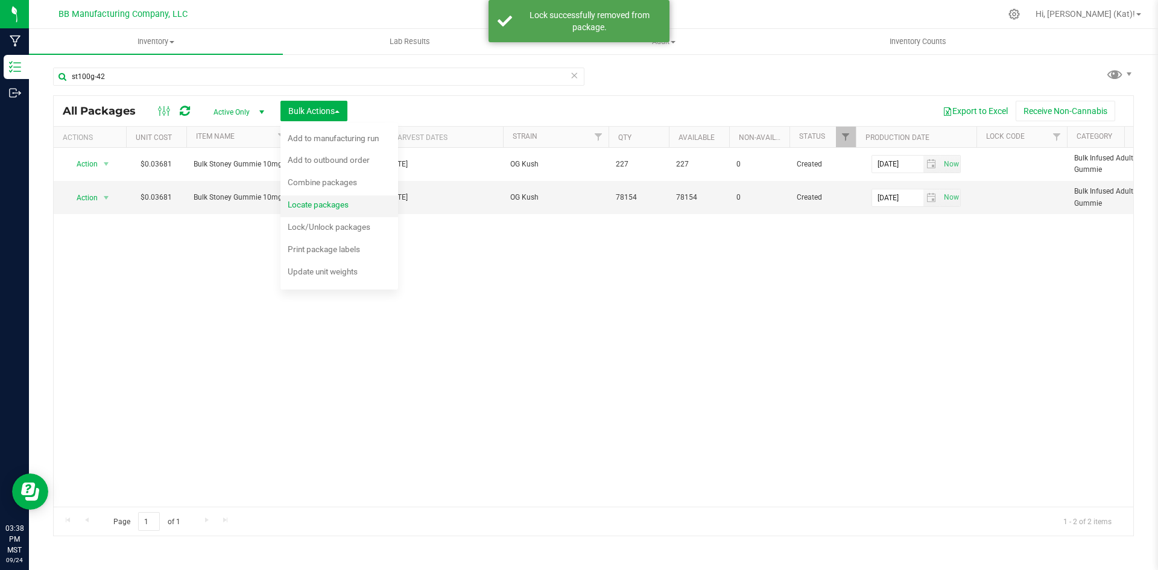
click at [340, 203] on span "Locate packages" at bounding box center [318, 205] width 61 height 10
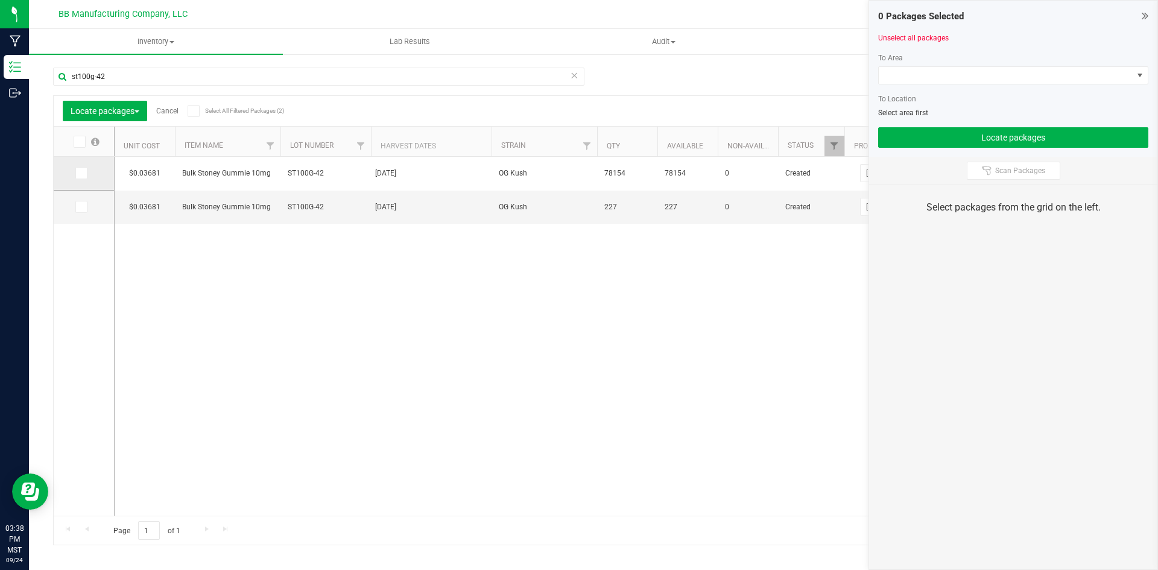
click at [76, 174] on span at bounding box center [81, 173] width 12 height 12
click at [0, 0] on input "checkbox" at bounding box center [0, 0] width 0 height 0
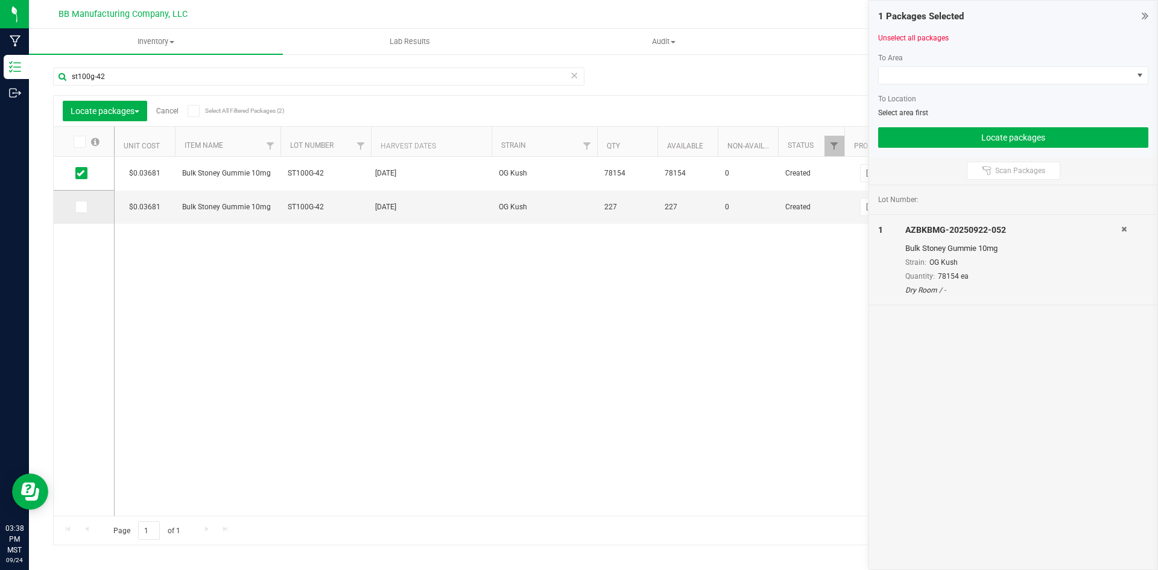
click at [85, 208] on span at bounding box center [81, 207] width 12 height 12
click at [0, 0] on input "checkbox" at bounding box center [0, 0] width 0 height 0
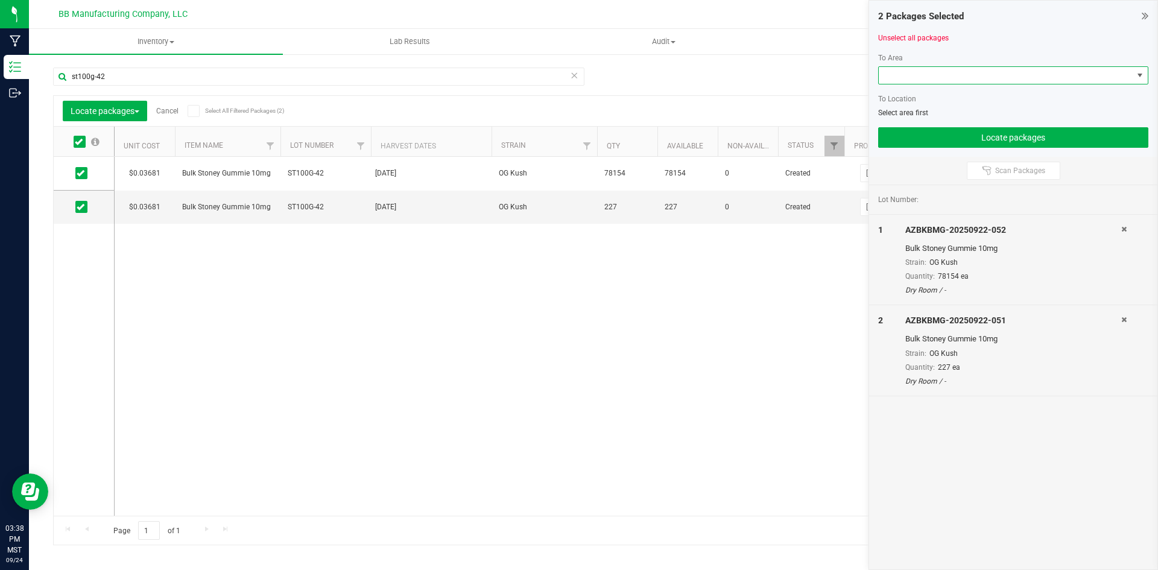
click at [970, 75] on span at bounding box center [1006, 75] width 254 height 17
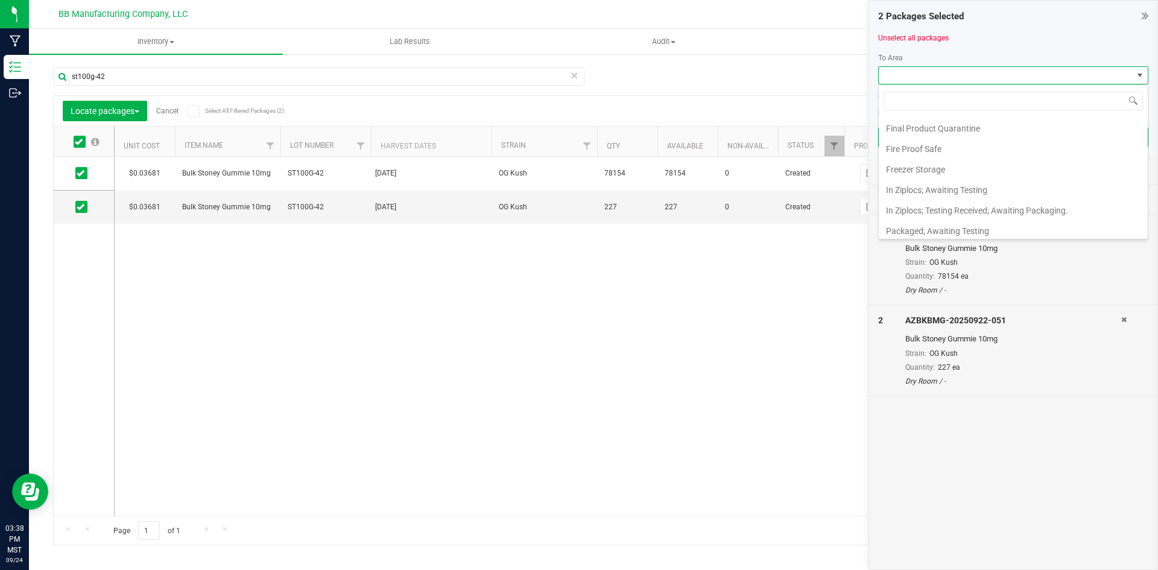
scroll to position [181, 0]
click at [983, 191] on li "In Ziplocs; Testing Received; Awaiting Packaging." at bounding box center [1013, 192] width 269 height 21
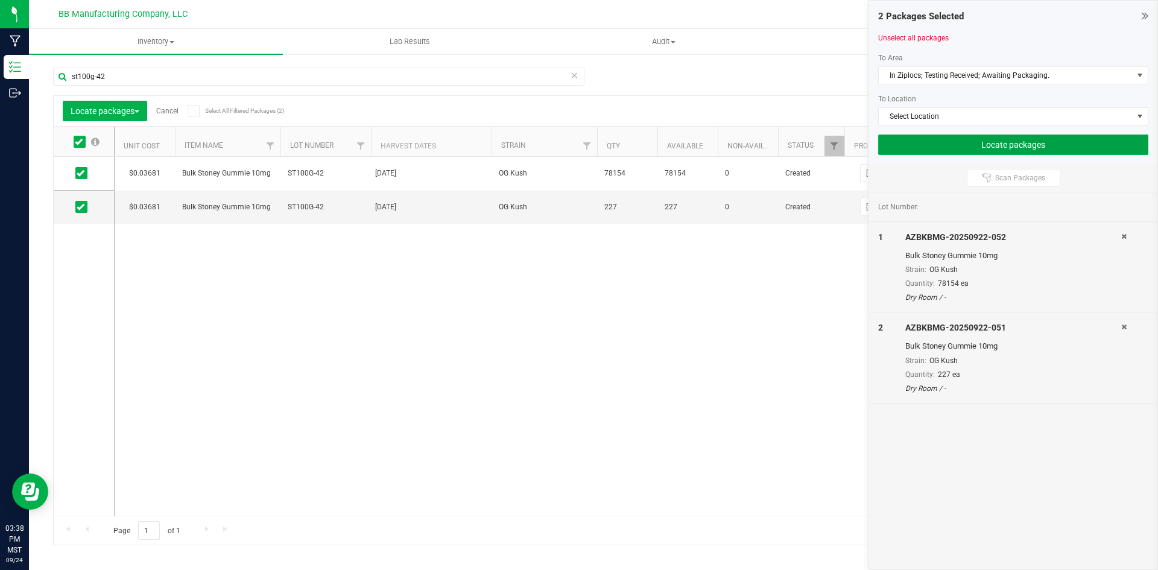
click at [1024, 144] on button "Locate packages" at bounding box center [1013, 145] width 270 height 21
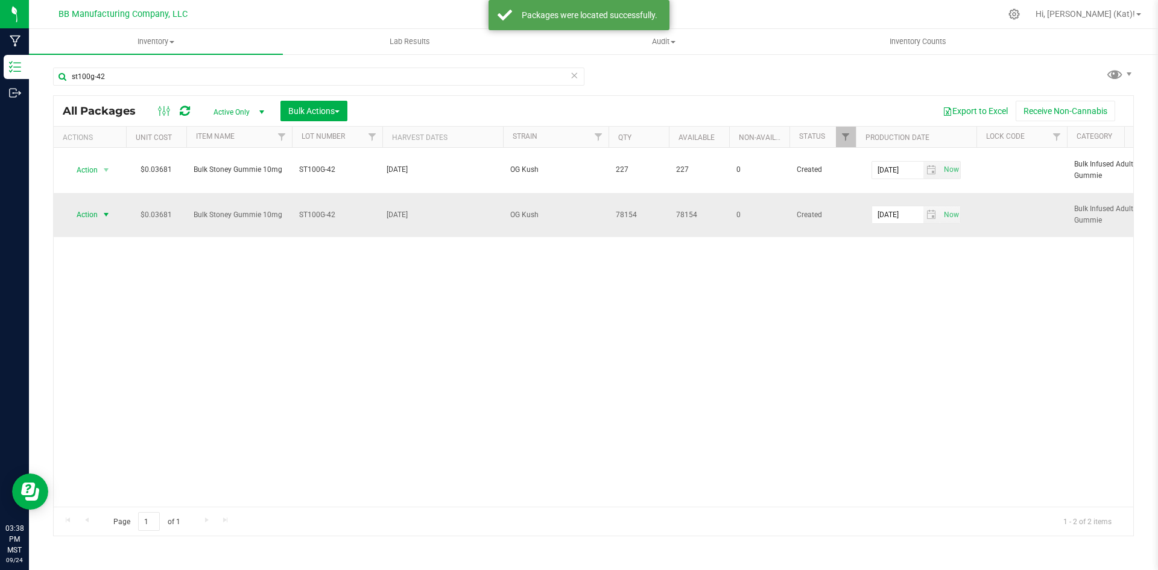
click at [98, 220] on span "Action" at bounding box center [82, 214] width 33 height 17
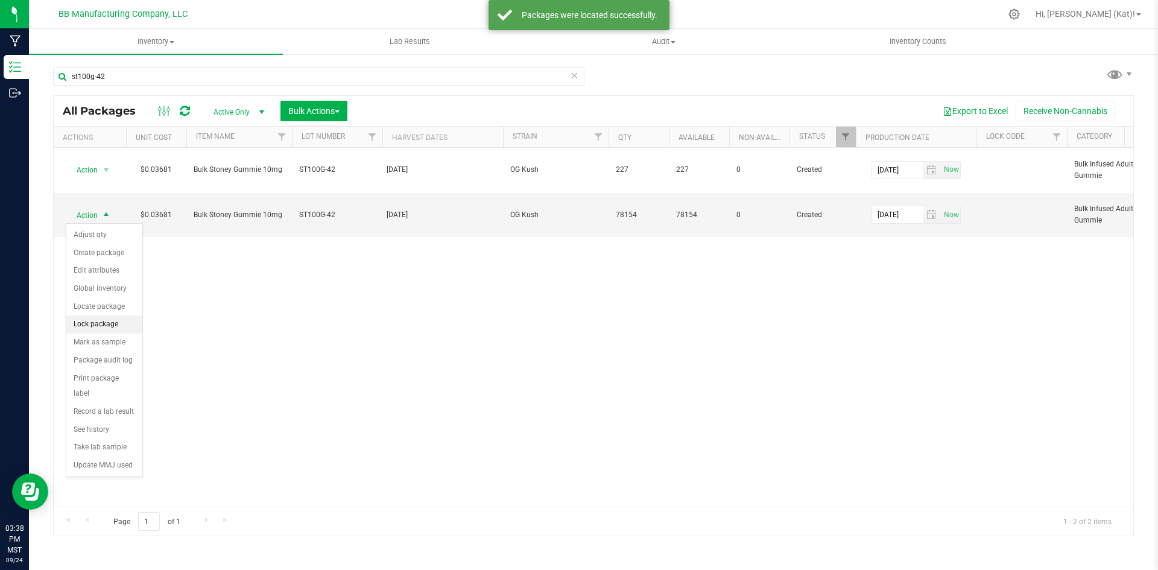
click at [111, 328] on li "Lock package" at bounding box center [104, 325] width 76 height 18
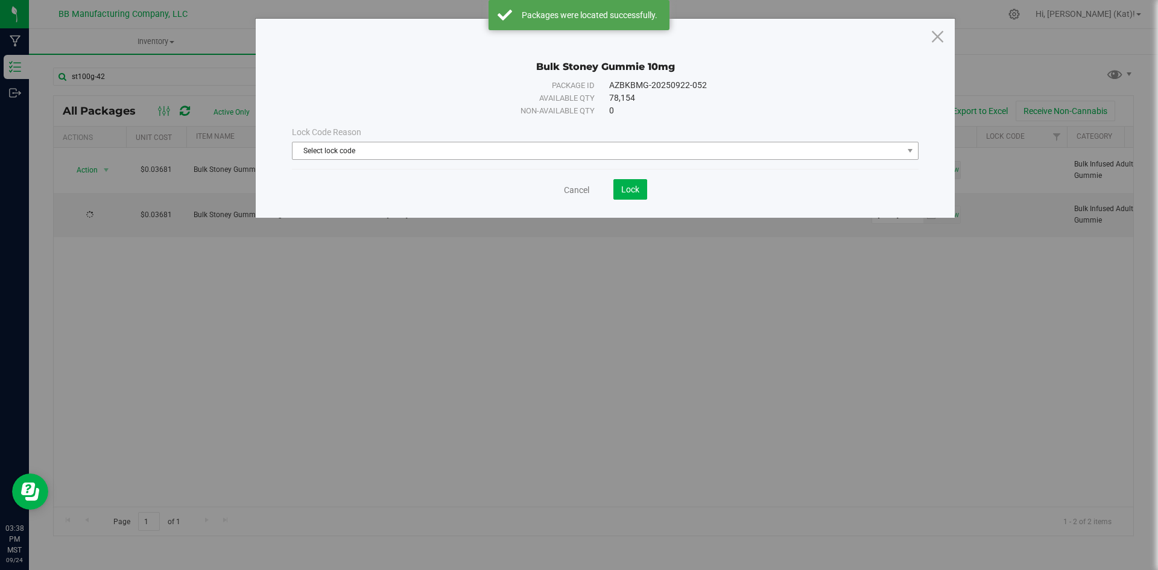
click at [690, 154] on span "Select lock code" at bounding box center [598, 150] width 611 height 17
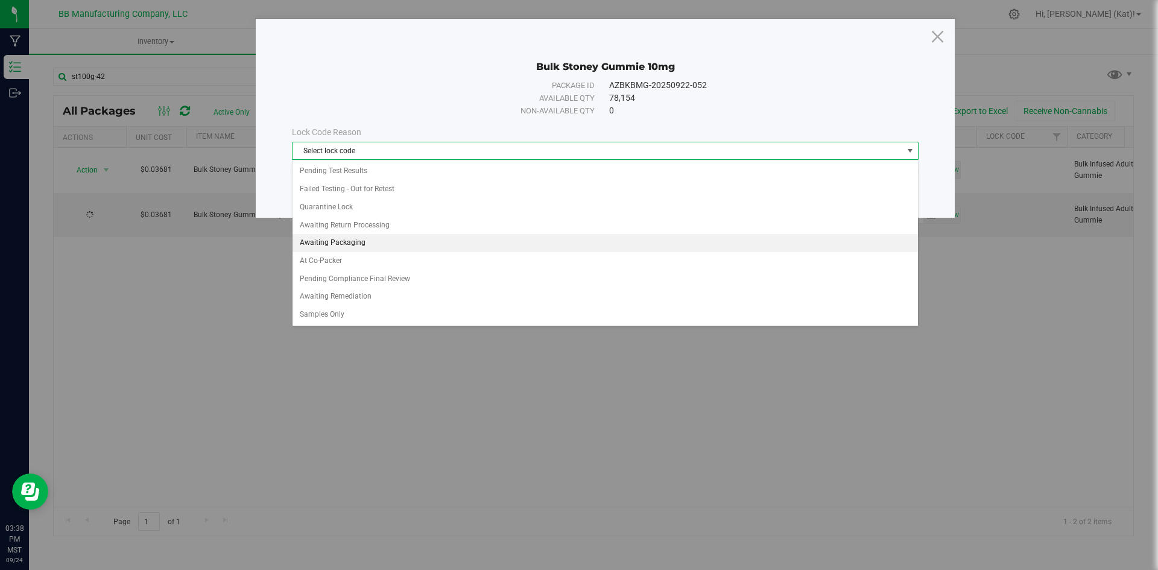
click at [386, 246] on li "Awaiting Packaging" at bounding box center [606, 243] width 626 height 18
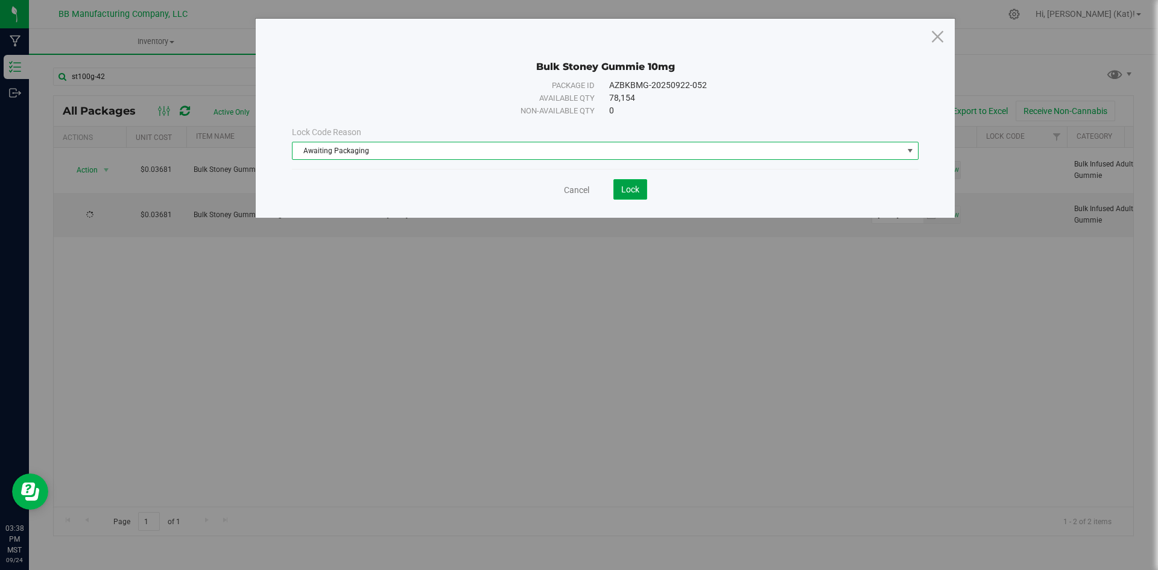
click at [629, 187] on span "Lock" at bounding box center [630, 190] width 18 height 10
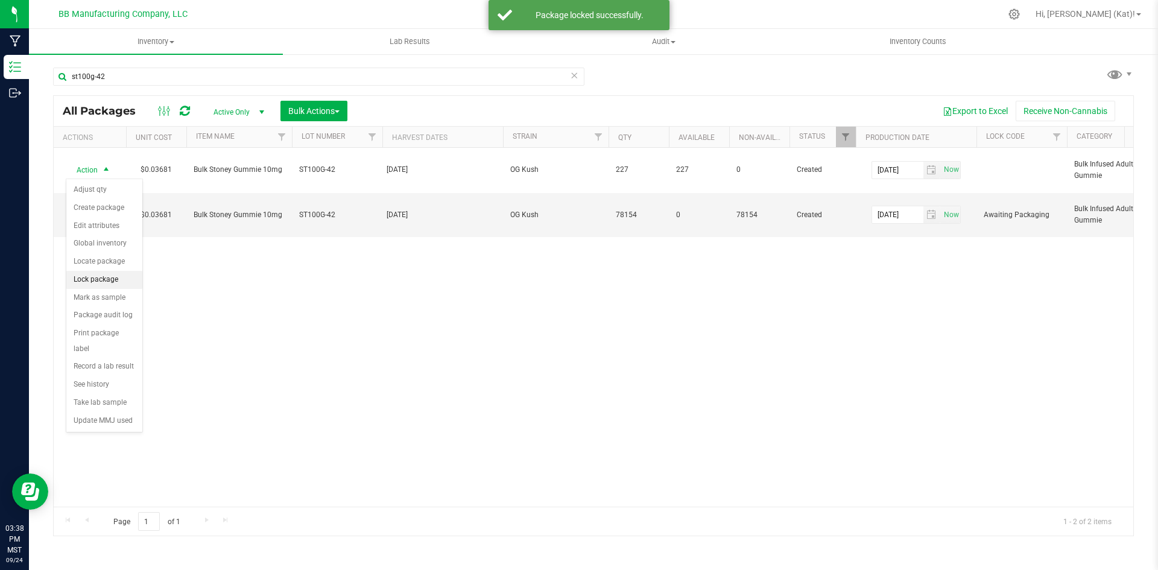
click at [106, 275] on li "Lock package" at bounding box center [104, 280] width 76 height 18
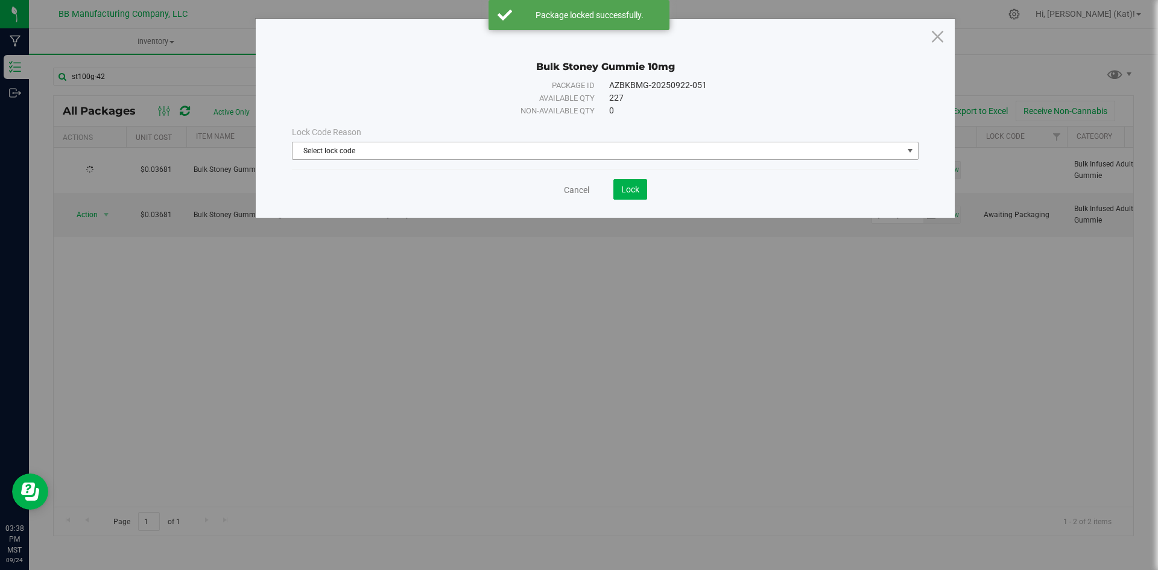
click at [595, 148] on span "Select lock code" at bounding box center [598, 150] width 611 height 17
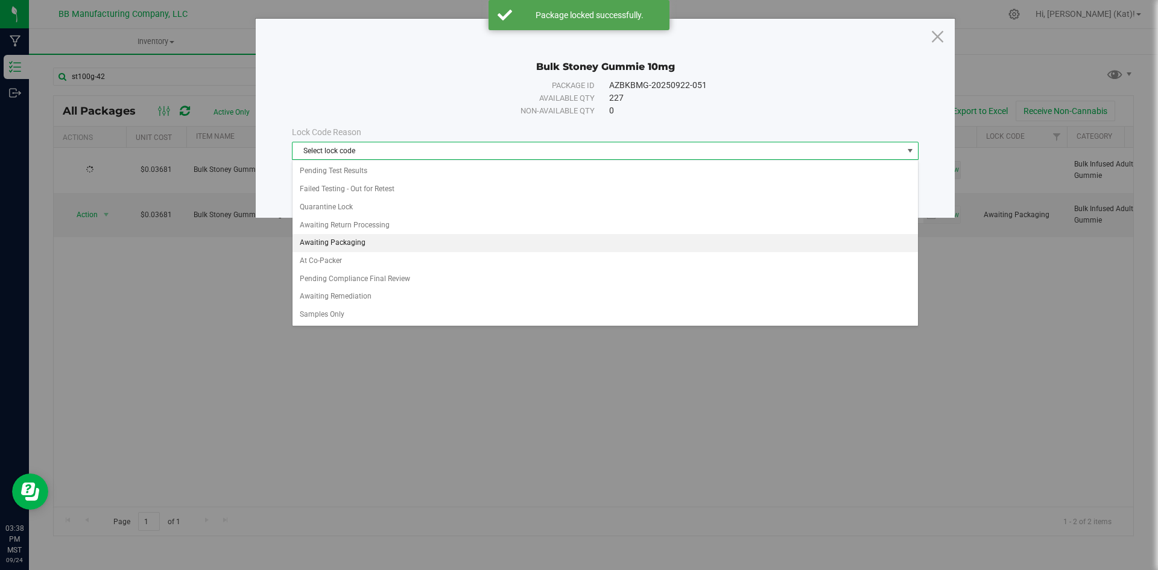
click at [367, 245] on li "Awaiting Packaging" at bounding box center [606, 243] width 626 height 18
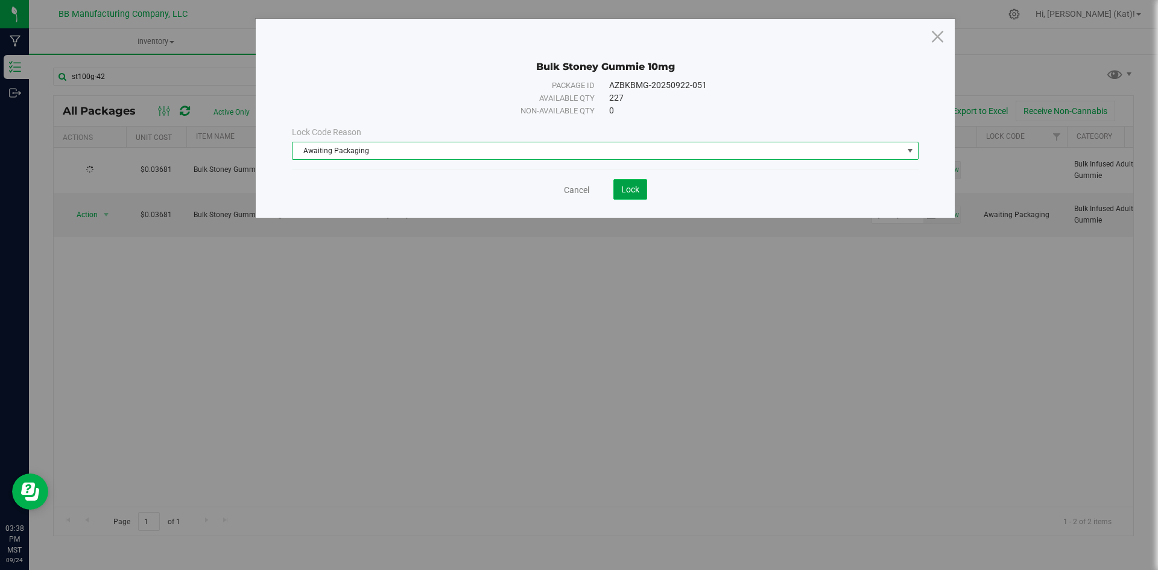
click at [626, 188] on span "Lock" at bounding box center [630, 190] width 18 height 10
